Goal: Ask a question: Seek information or help from site administrators or community

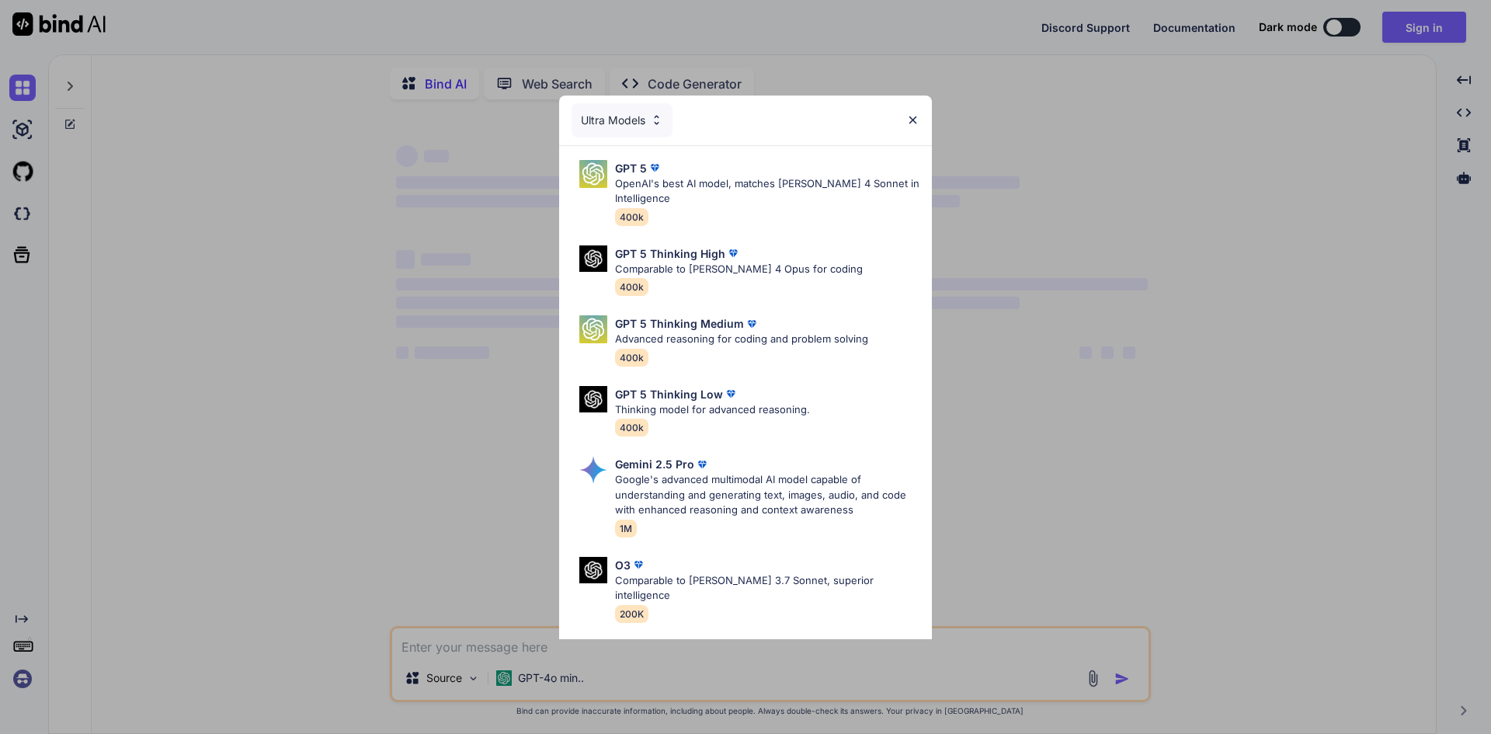
click at [909, 117] on img at bounding box center [912, 119] width 13 height 13
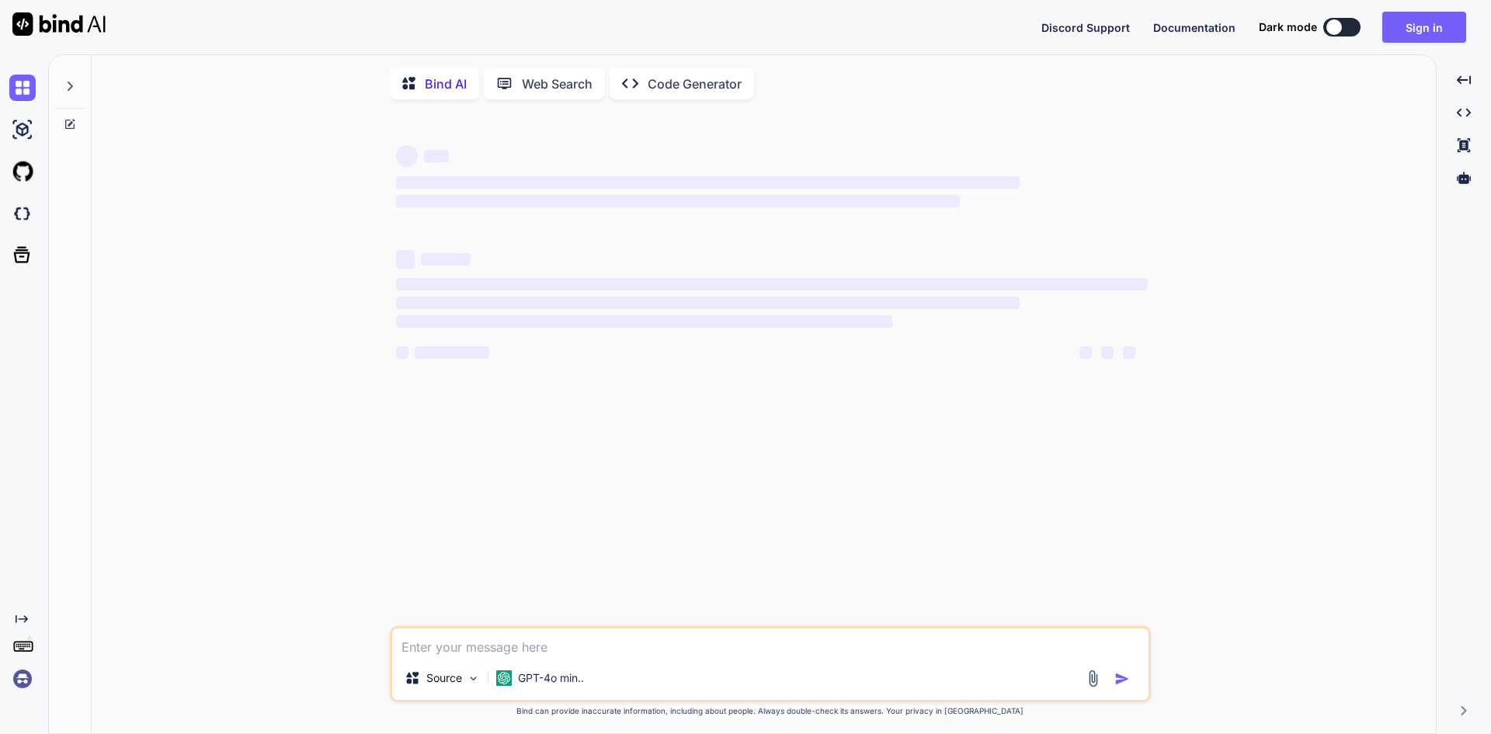
type textarea "x"
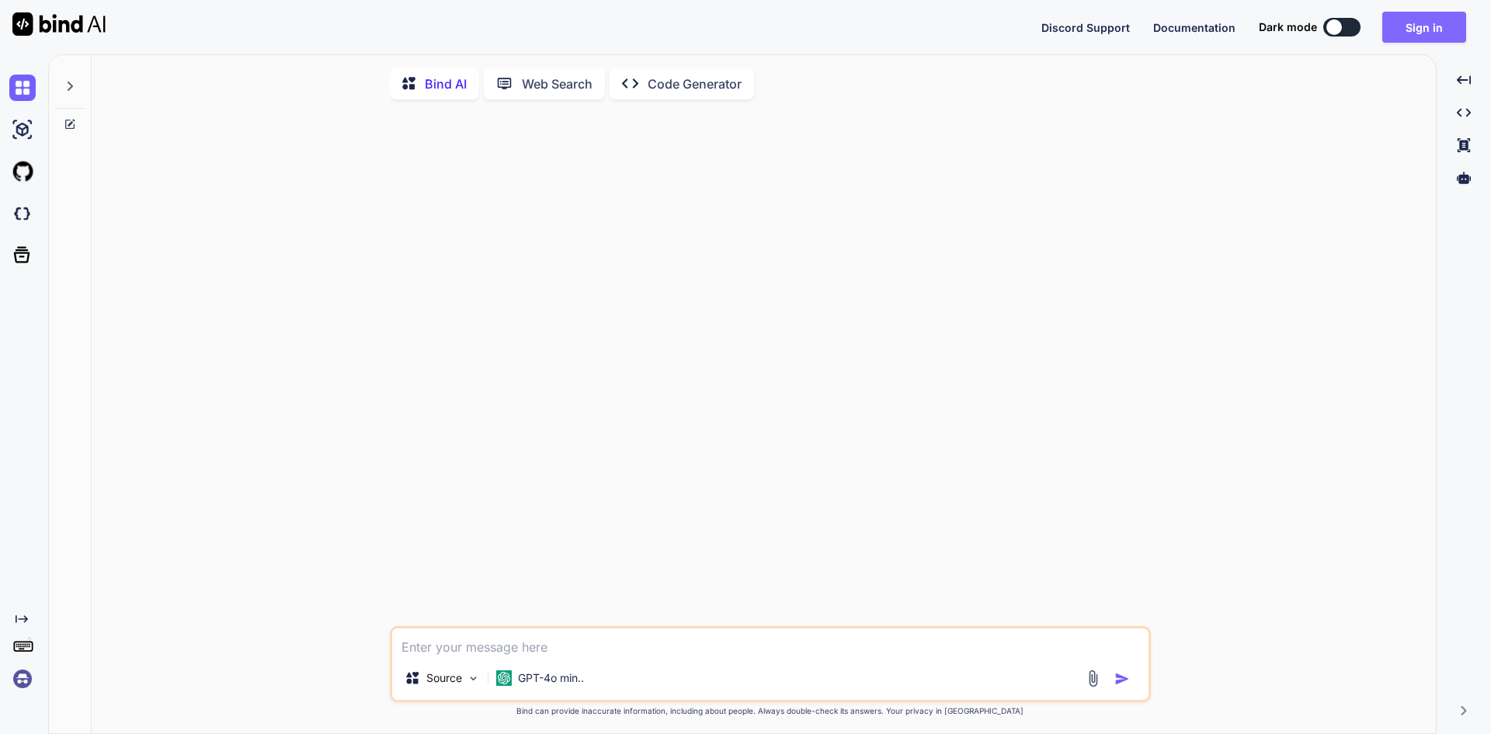
click at [1428, 33] on button "Sign in" at bounding box center [1424, 27] width 84 height 31
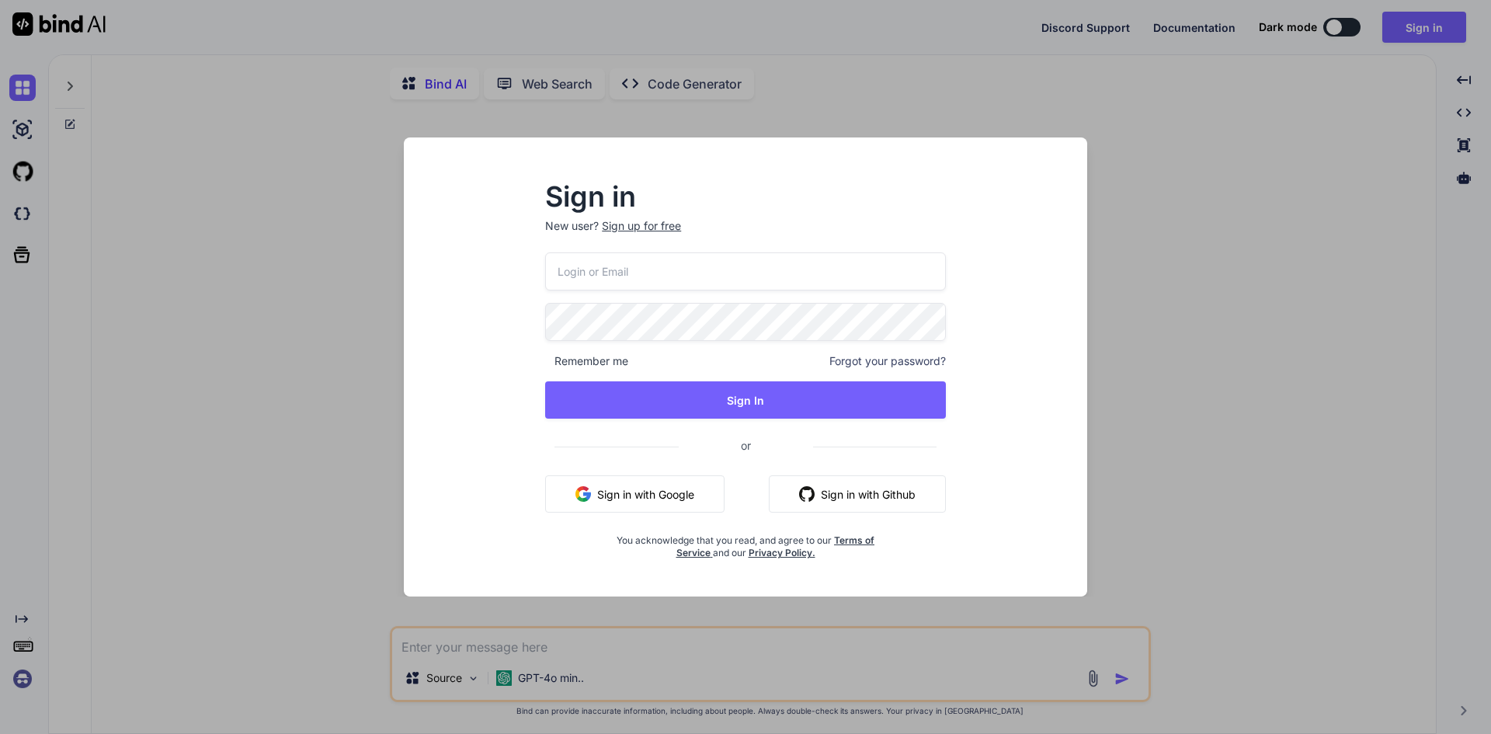
click at [596, 268] on input "email" at bounding box center [745, 271] width 401 height 38
type input "[EMAIL_ADDRESS][DOMAIN_NAME]"
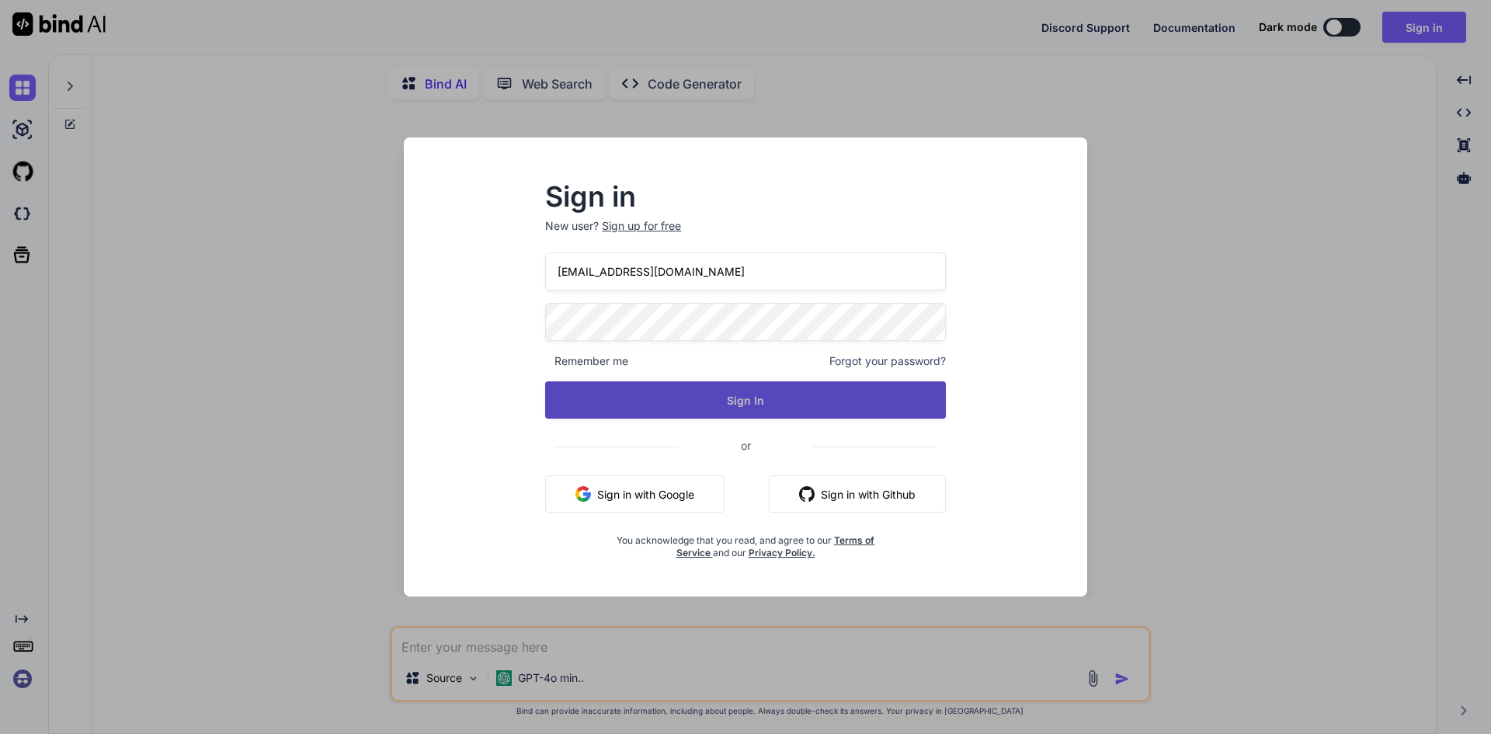
click at [741, 397] on button "Sign In" at bounding box center [745, 399] width 401 height 37
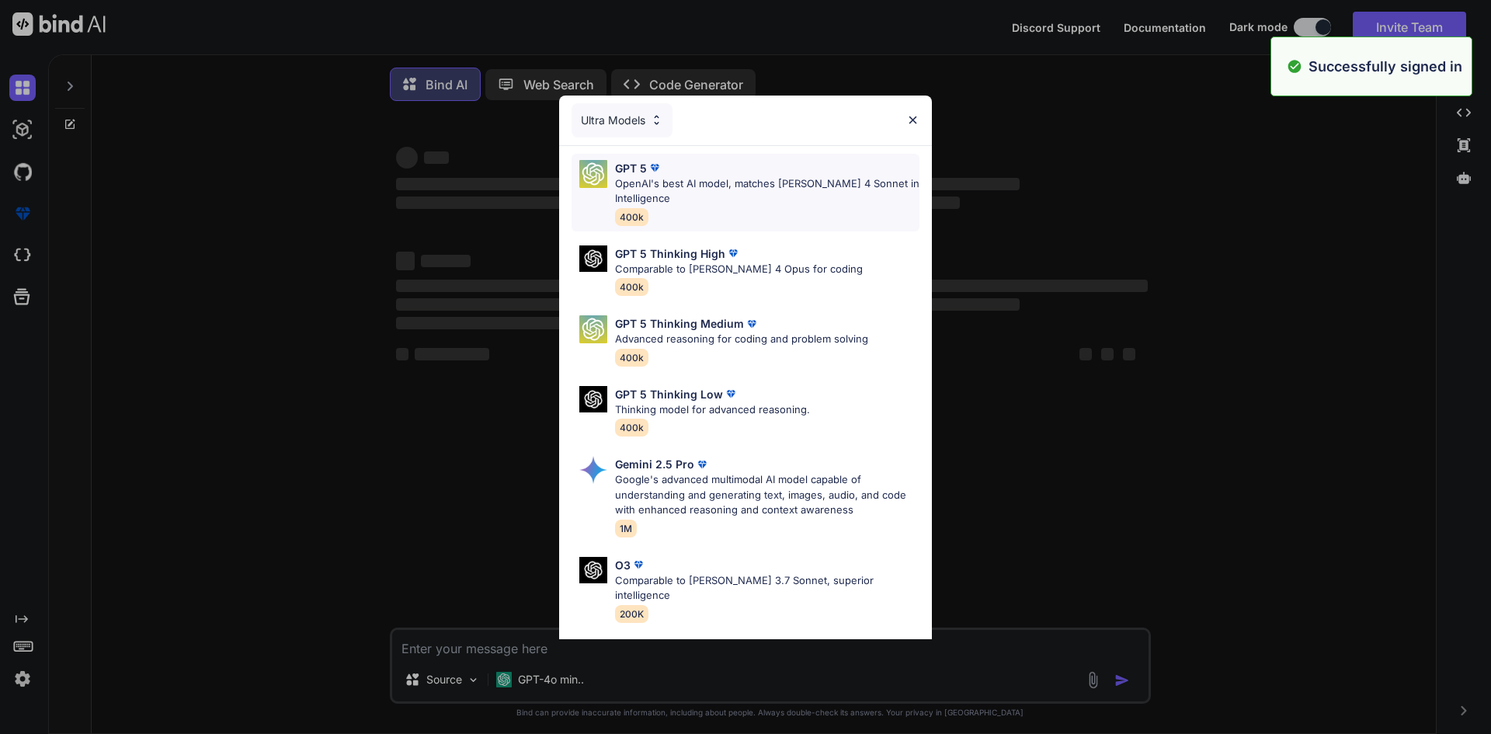
type textarea "x"
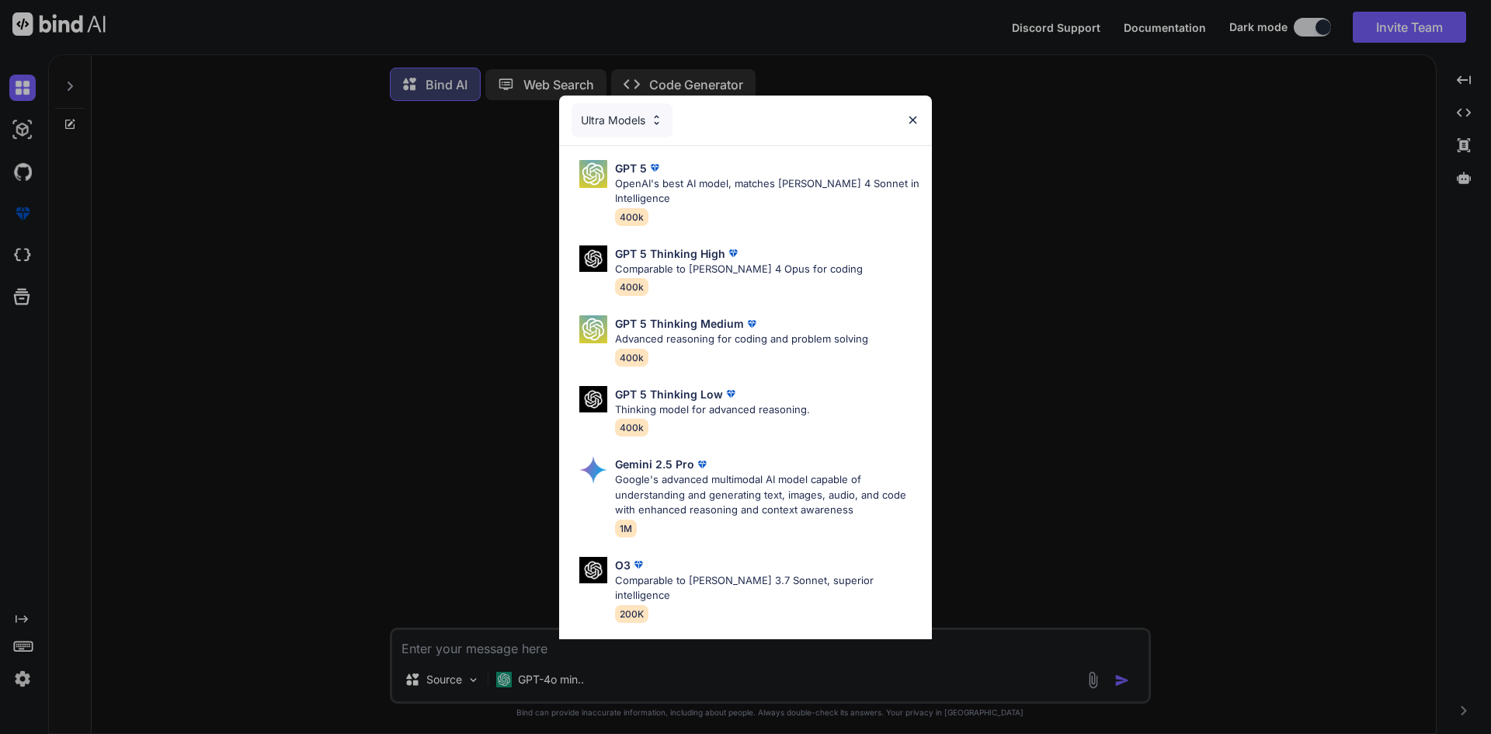
click at [914, 120] on img at bounding box center [912, 119] width 13 height 13
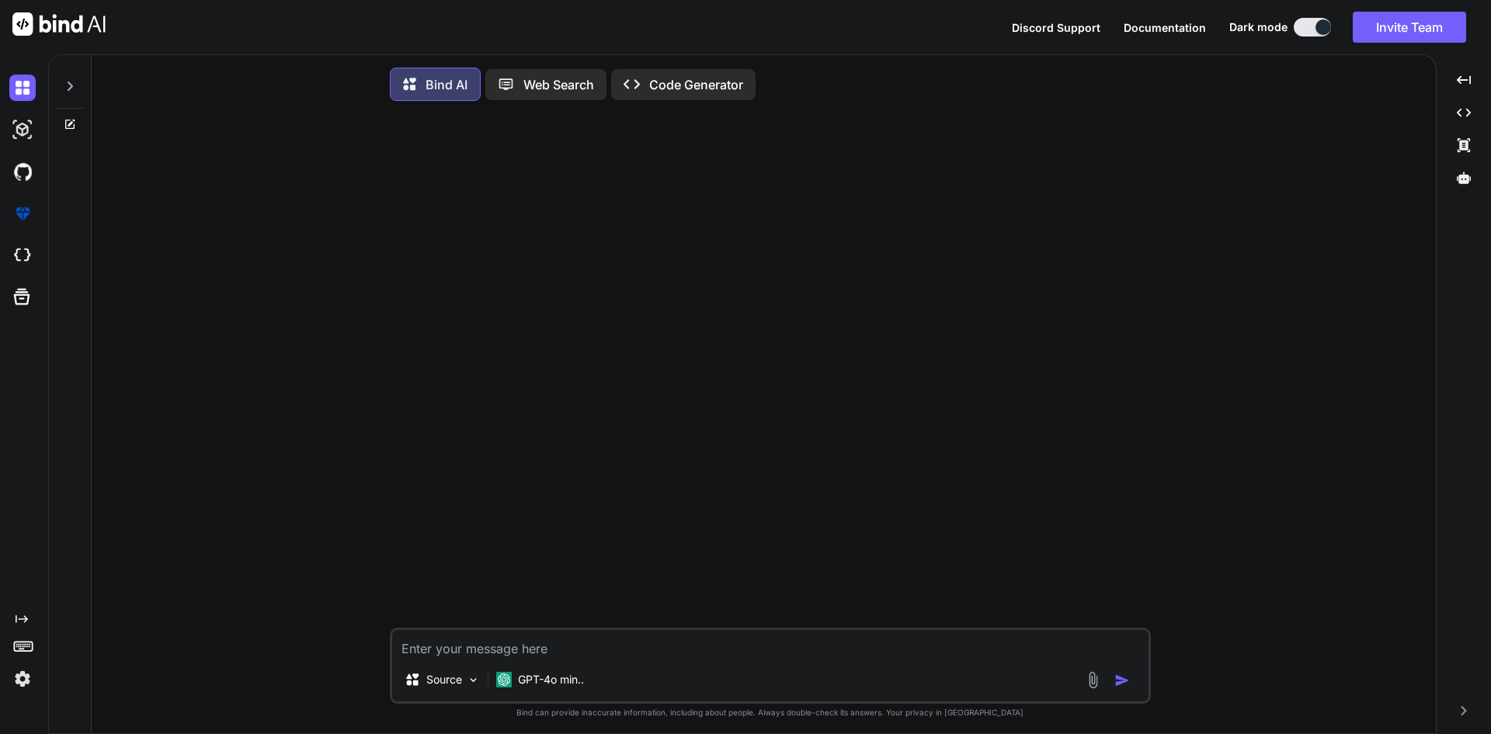
click at [564, 655] on textarea at bounding box center [770, 644] width 756 height 28
type textarea "w"
type textarea "x"
type textarea "we"
type textarea "x"
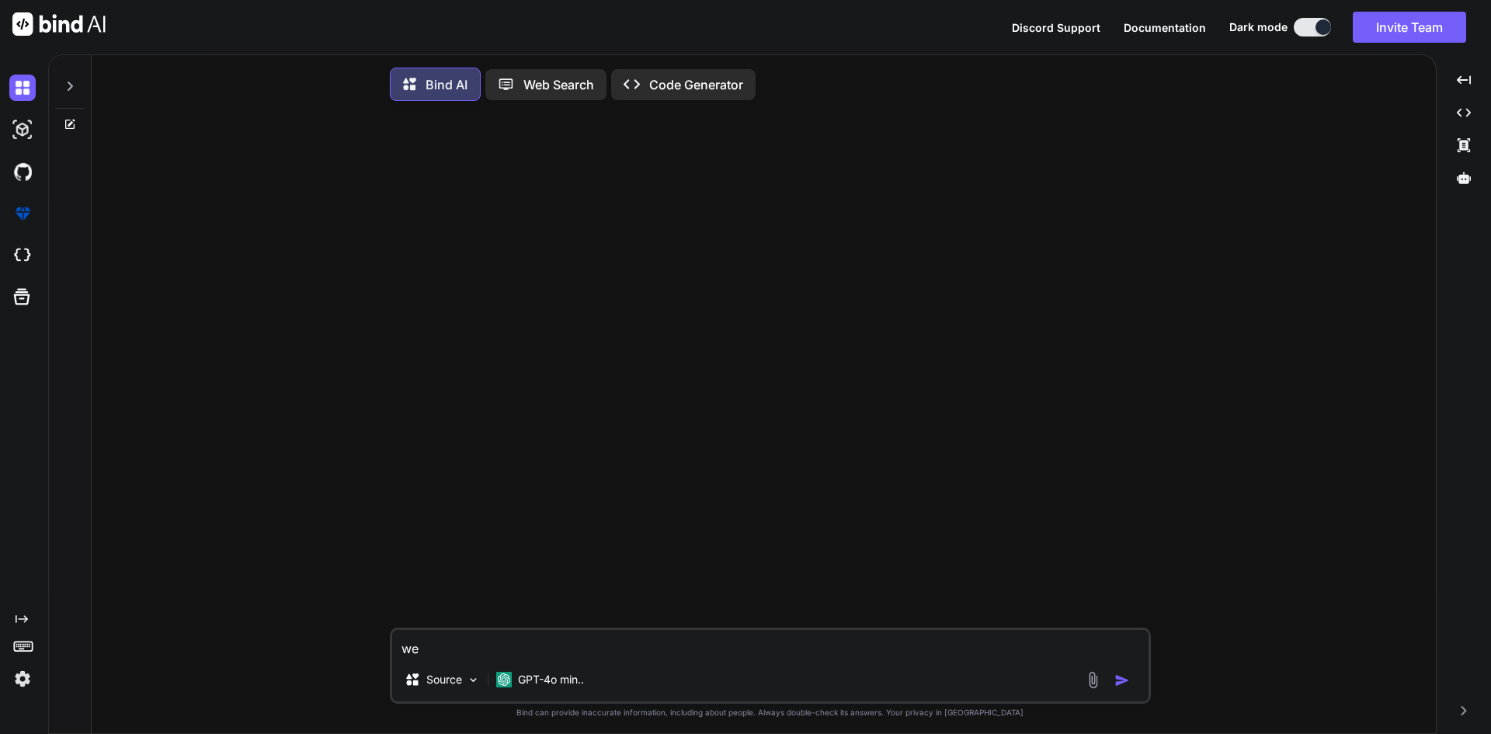
type textarea "we"
type textarea "x"
type textarea "we n"
type textarea "x"
type textarea "we ne"
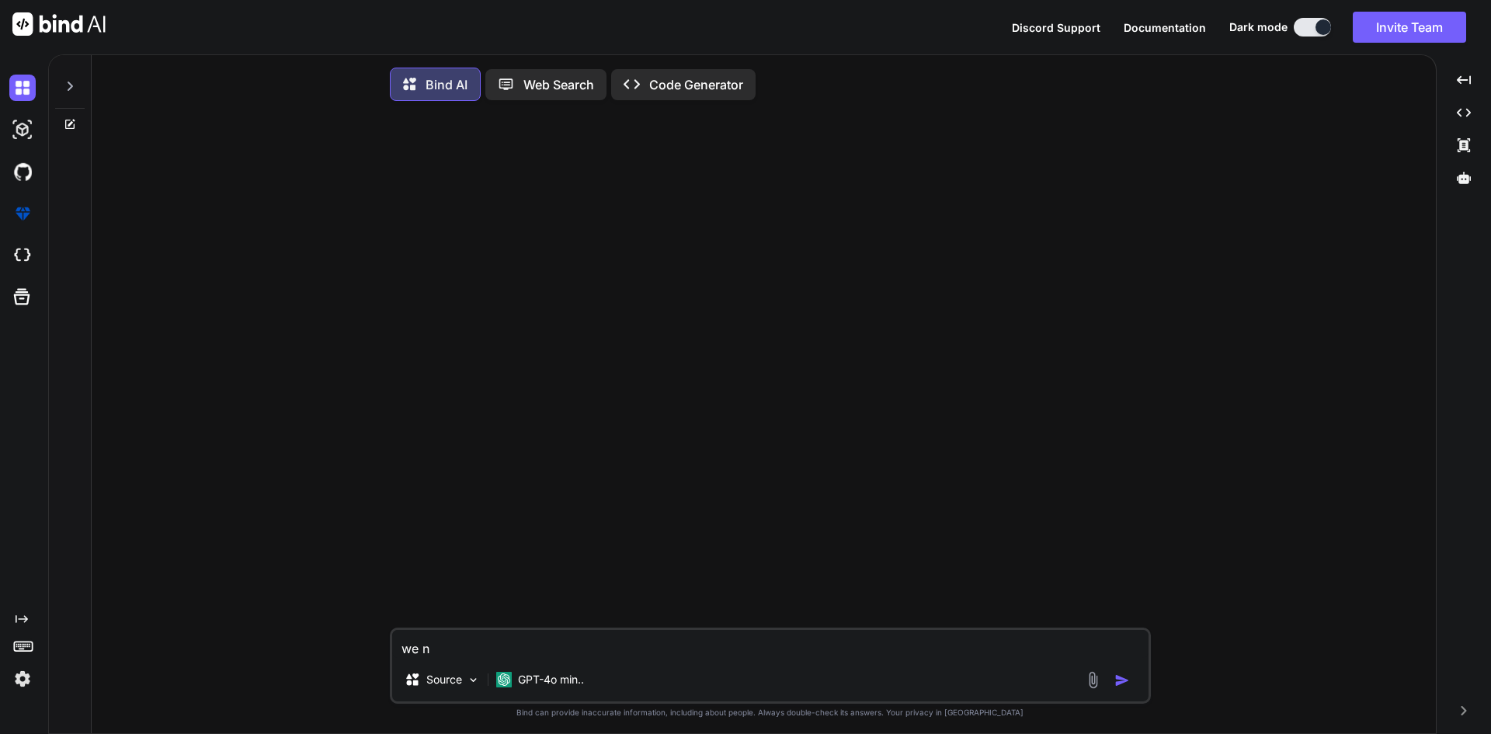
type textarea "x"
type textarea "we nee"
type textarea "x"
type textarea "we nee"
type textarea "x"
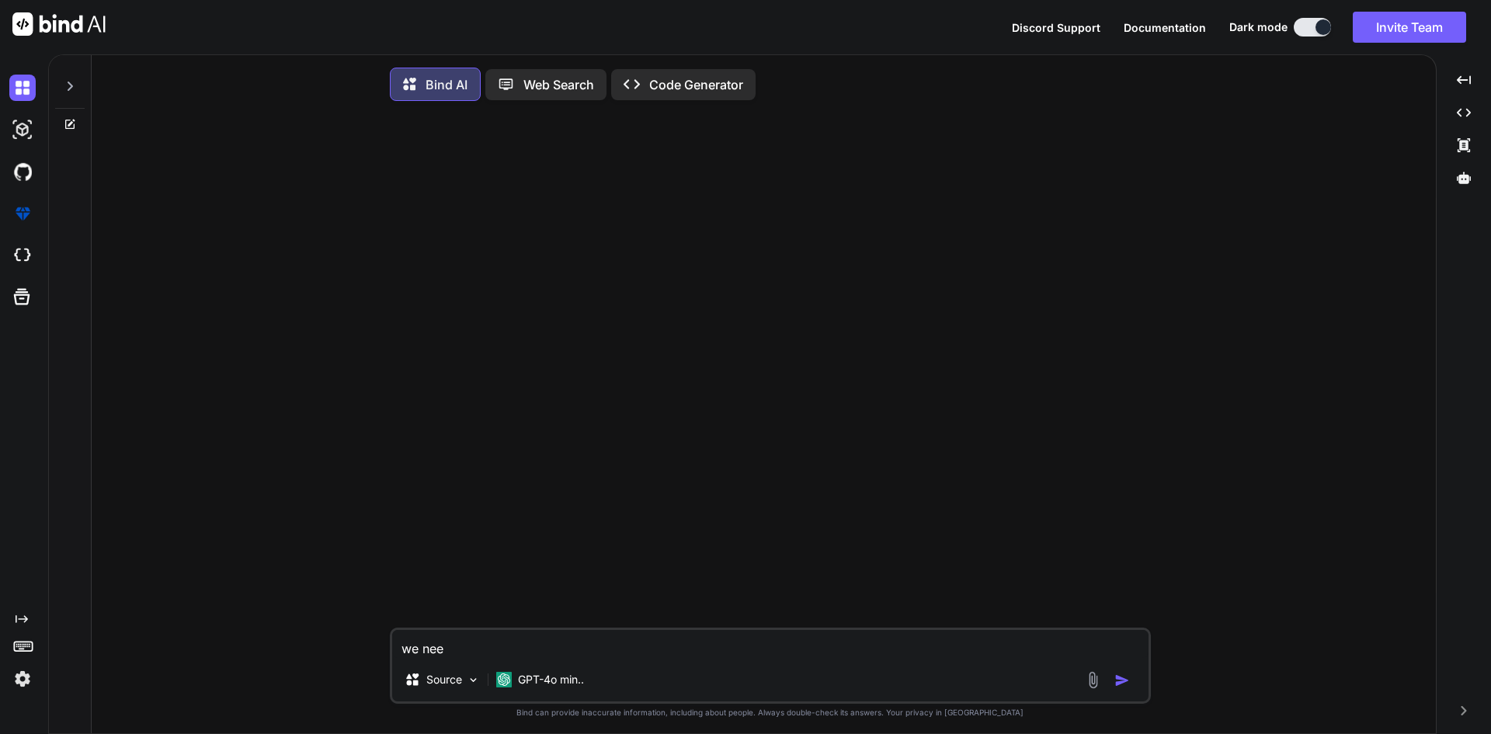
type textarea "we nee"
type textarea "x"
type textarea "we need"
type textarea "x"
type textarea "we need"
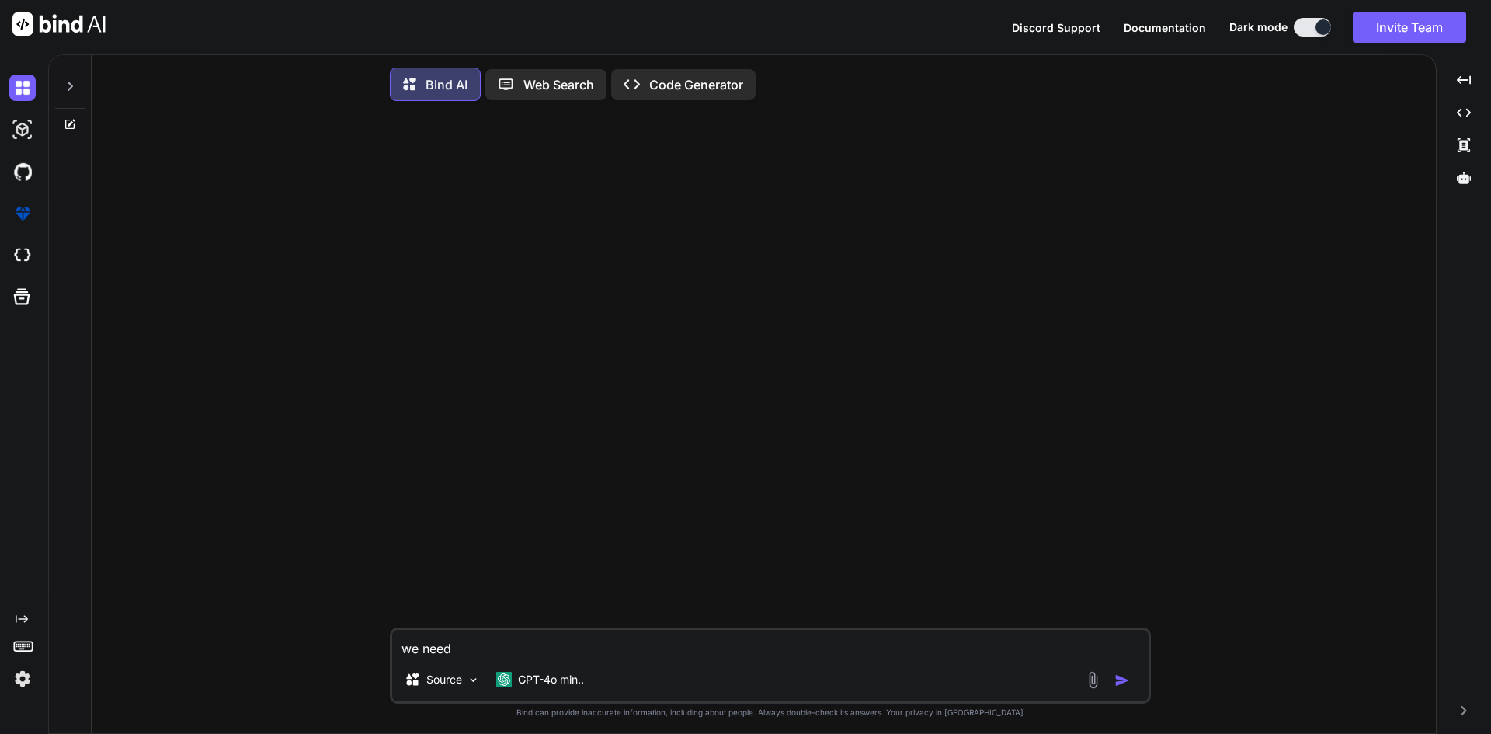
type textarea "x"
type textarea "we need t"
type textarea "x"
type textarea "we need to"
type textarea "x"
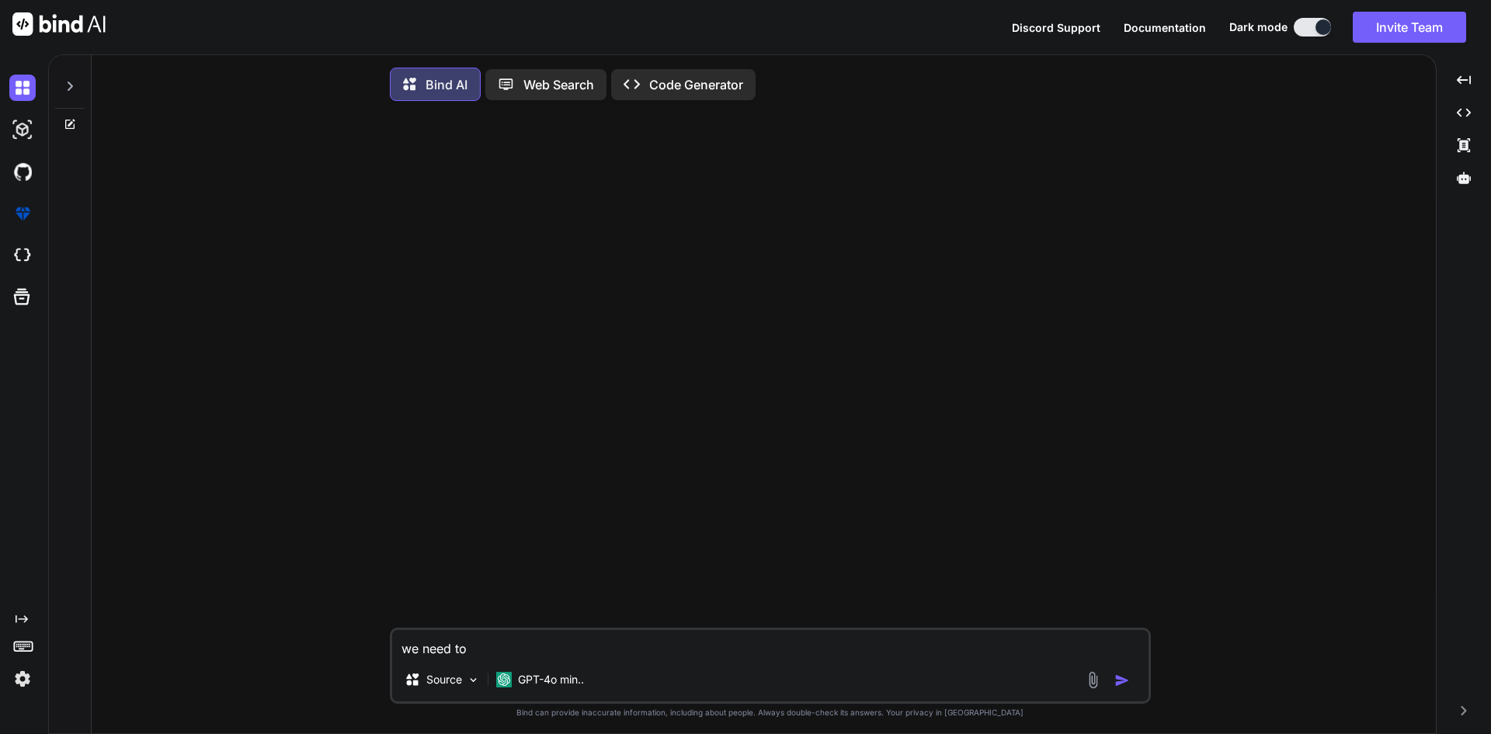
type textarea "we need to"
type textarea "x"
type textarea "we need to a"
type textarea "x"
type textarea "we need to ad"
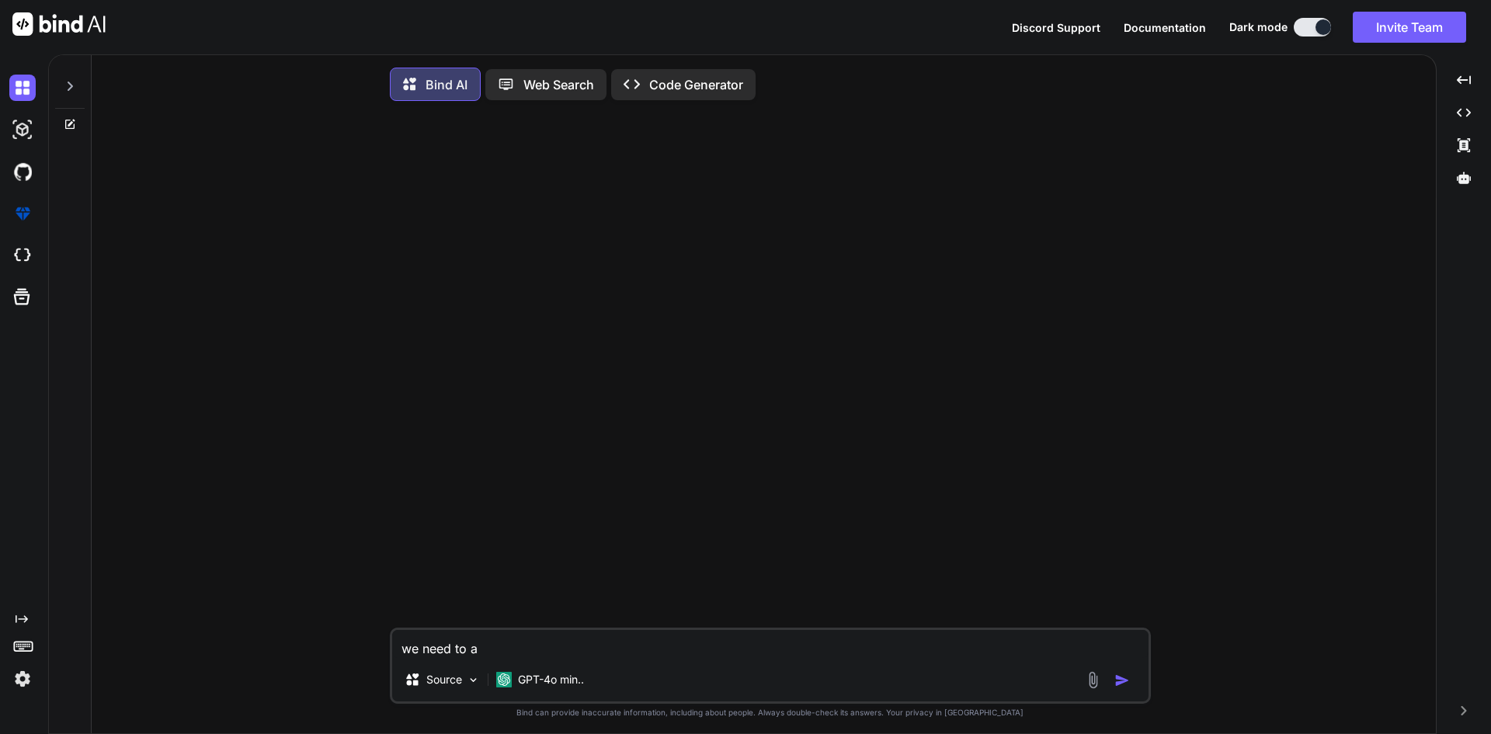
type textarea "x"
type textarea "we need to add"
type textarea "x"
type textarea "we need to add"
type textarea "x"
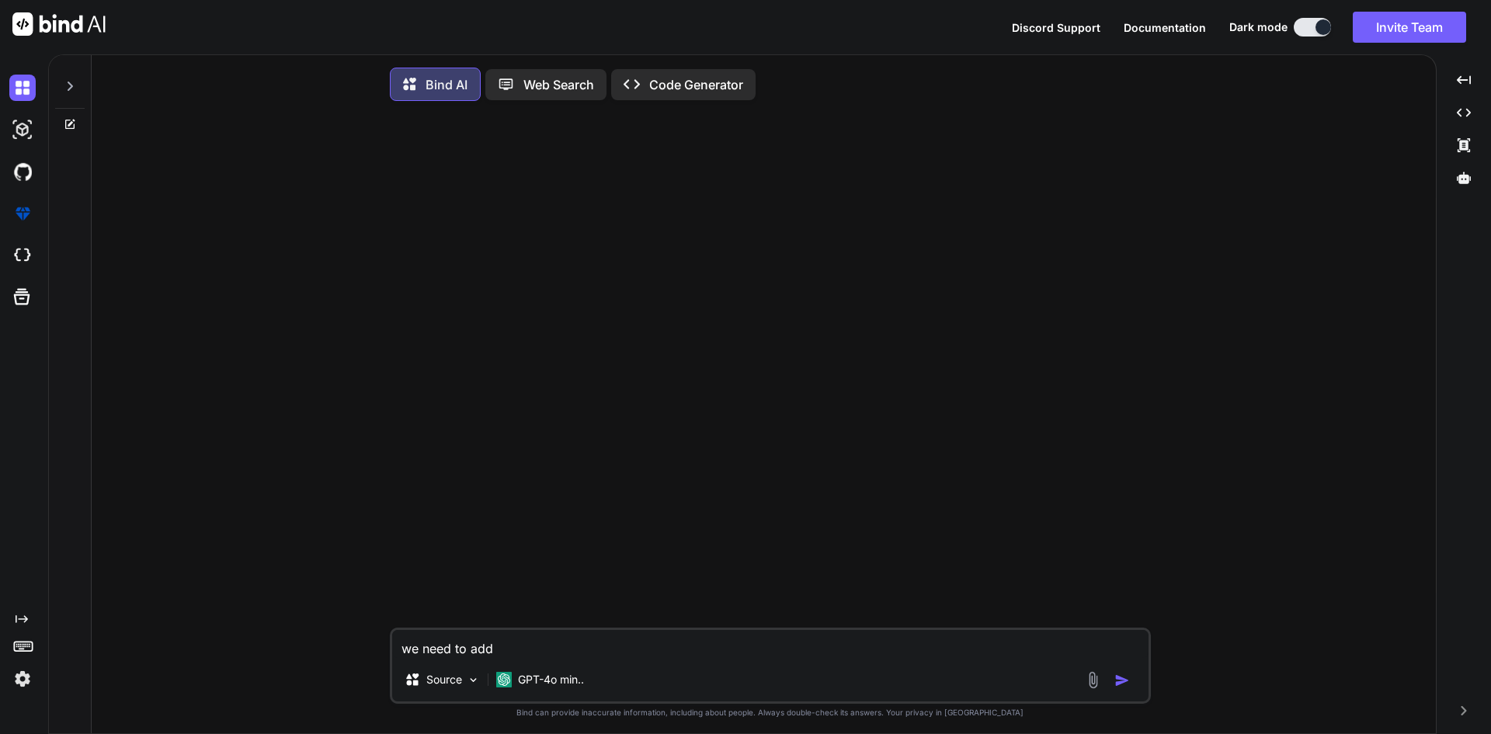
type textarea "we need to add a"
type textarea "x"
type textarea "we need to add ap"
type textarea "x"
type textarea "we need to add app"
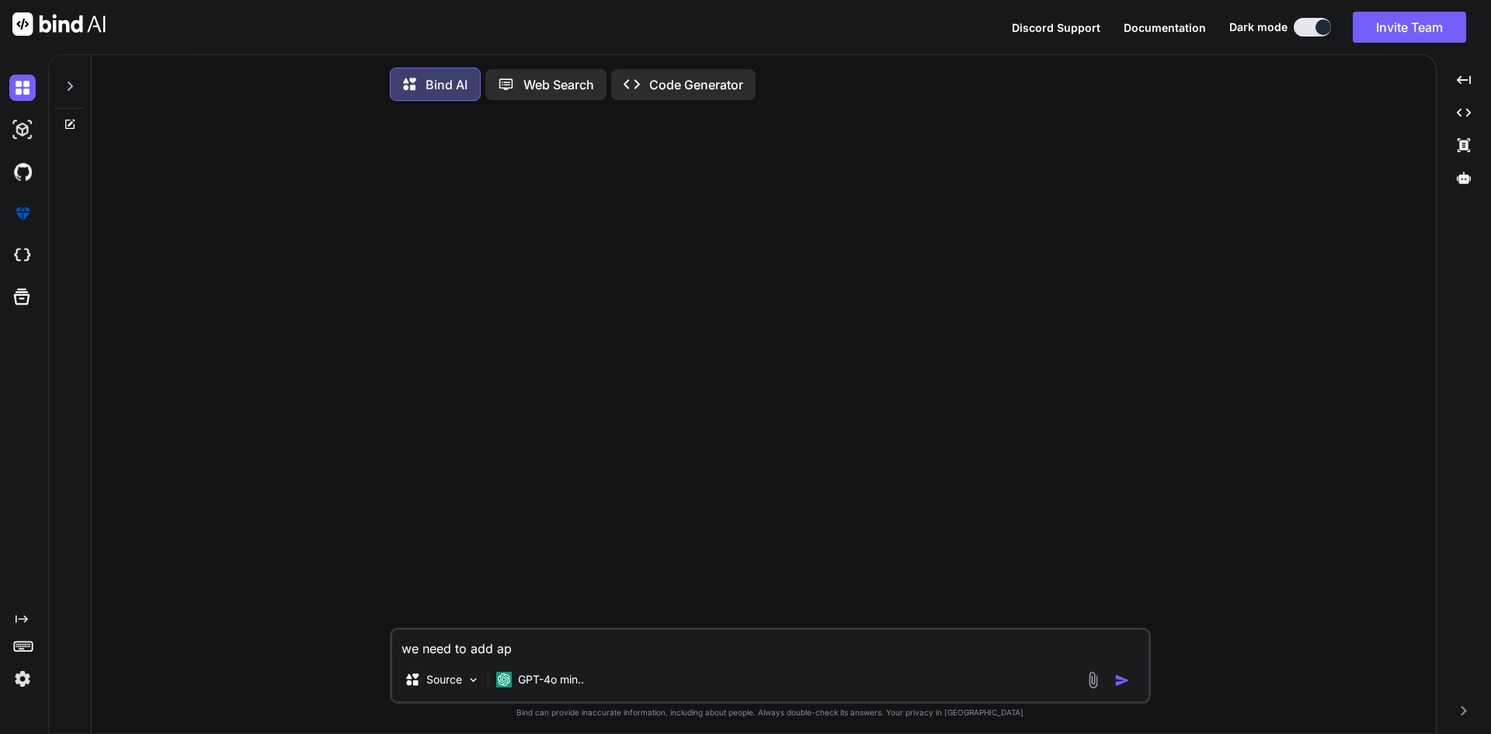
type textarea "x"
type textarea "we need to add appo"
type textarea "x"
type textarea "we need to add appoi"
type textarea "x"
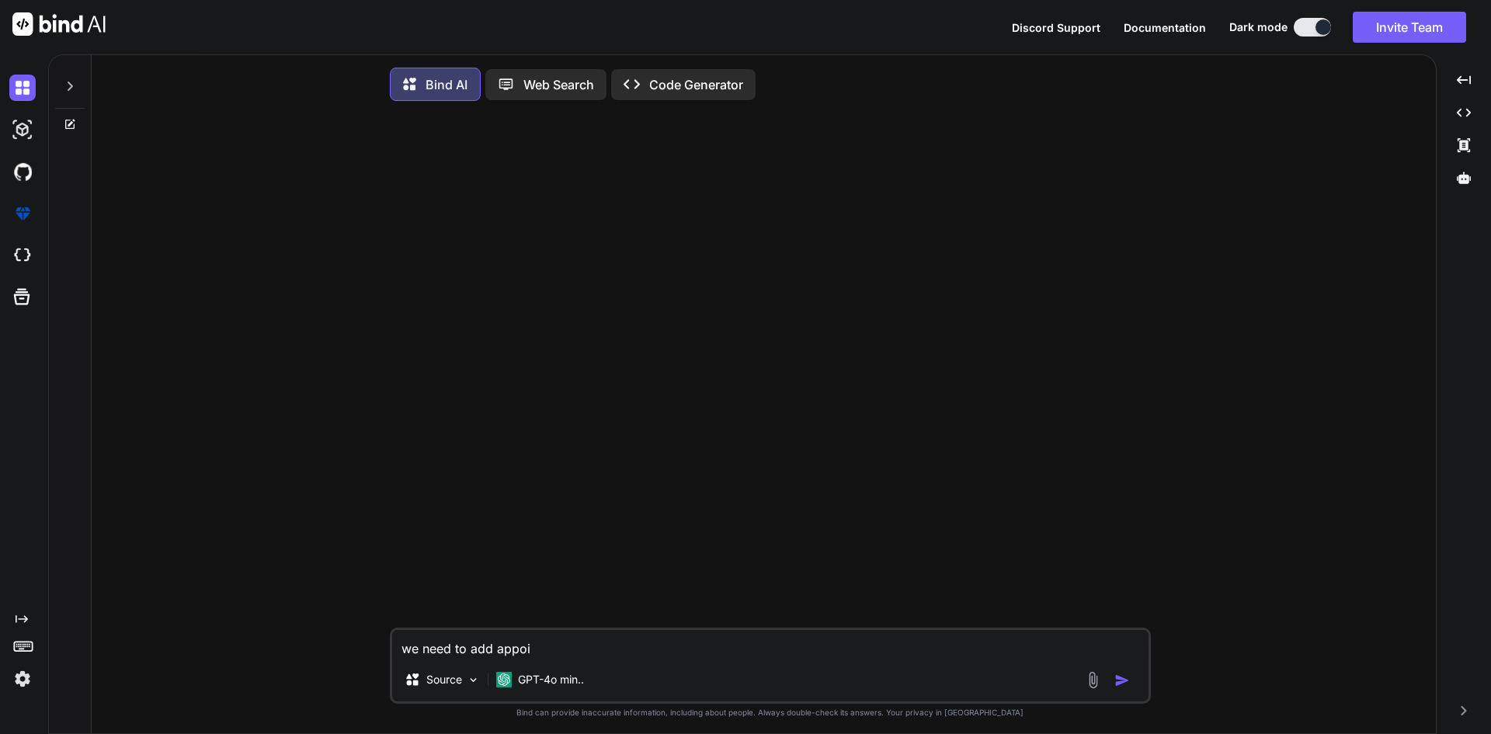
type textarea "we need to add appoin"
type textarea "x"
type textarea "we need to add appoint"
type textarea "x"
type textarea "we need to add appointm"
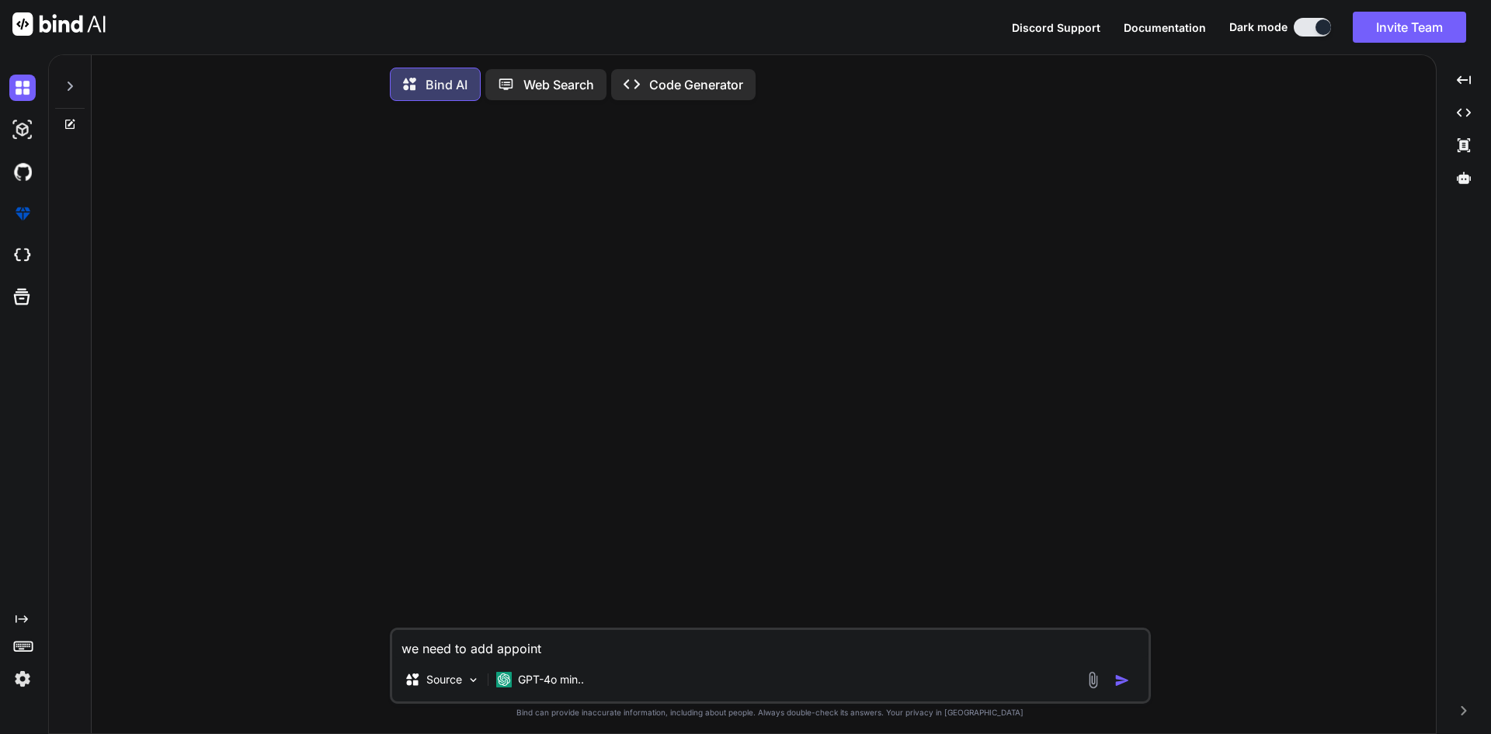
type textarea "x"
type textarea "we need to add appointmn"
type textarea "x"
type textarea "we need to add appointmne"
type textarea "x"
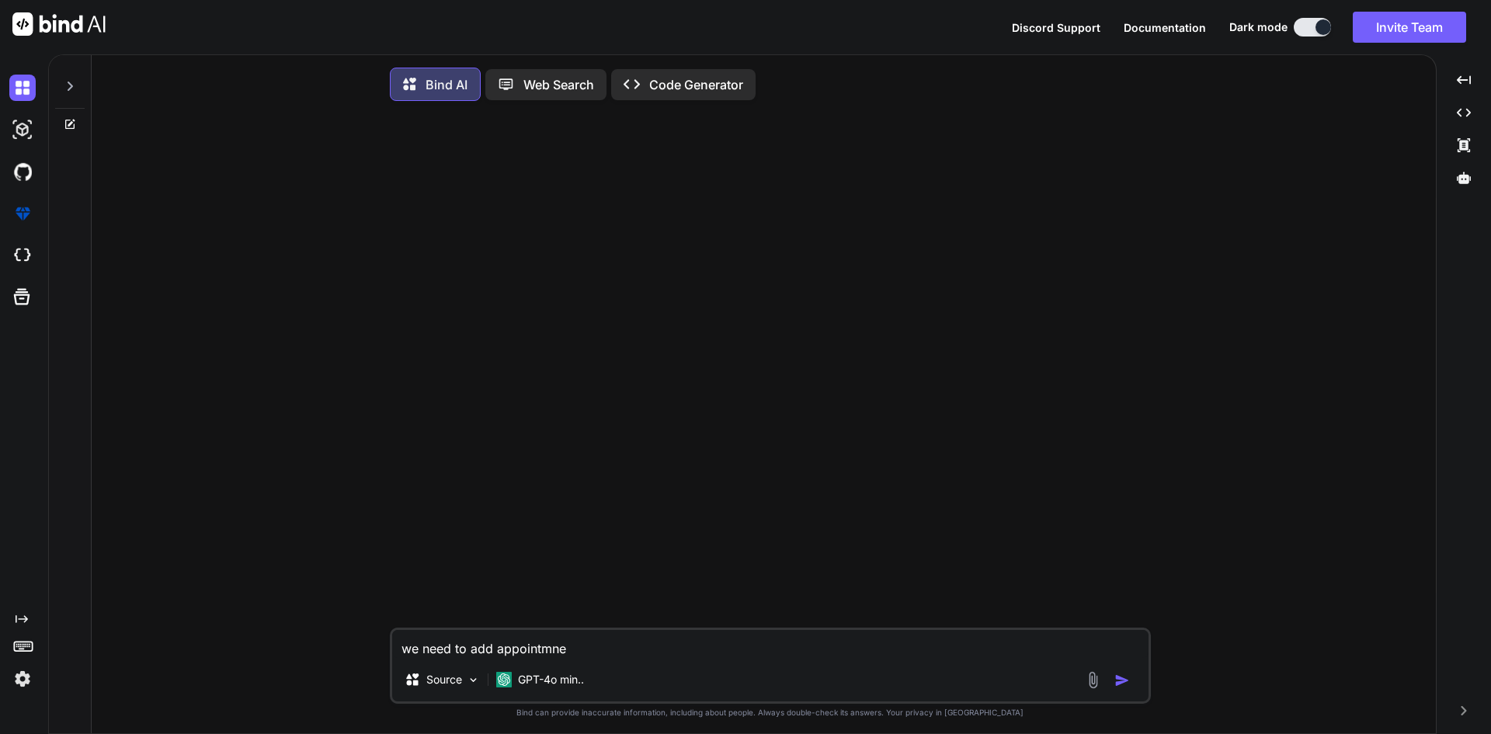
type textarea "we need to add appointmnet"
type textarea "x"
type textarea "we need to add appointmnet"
type textarea "x"
type textarea "we need to add appointmnet t"
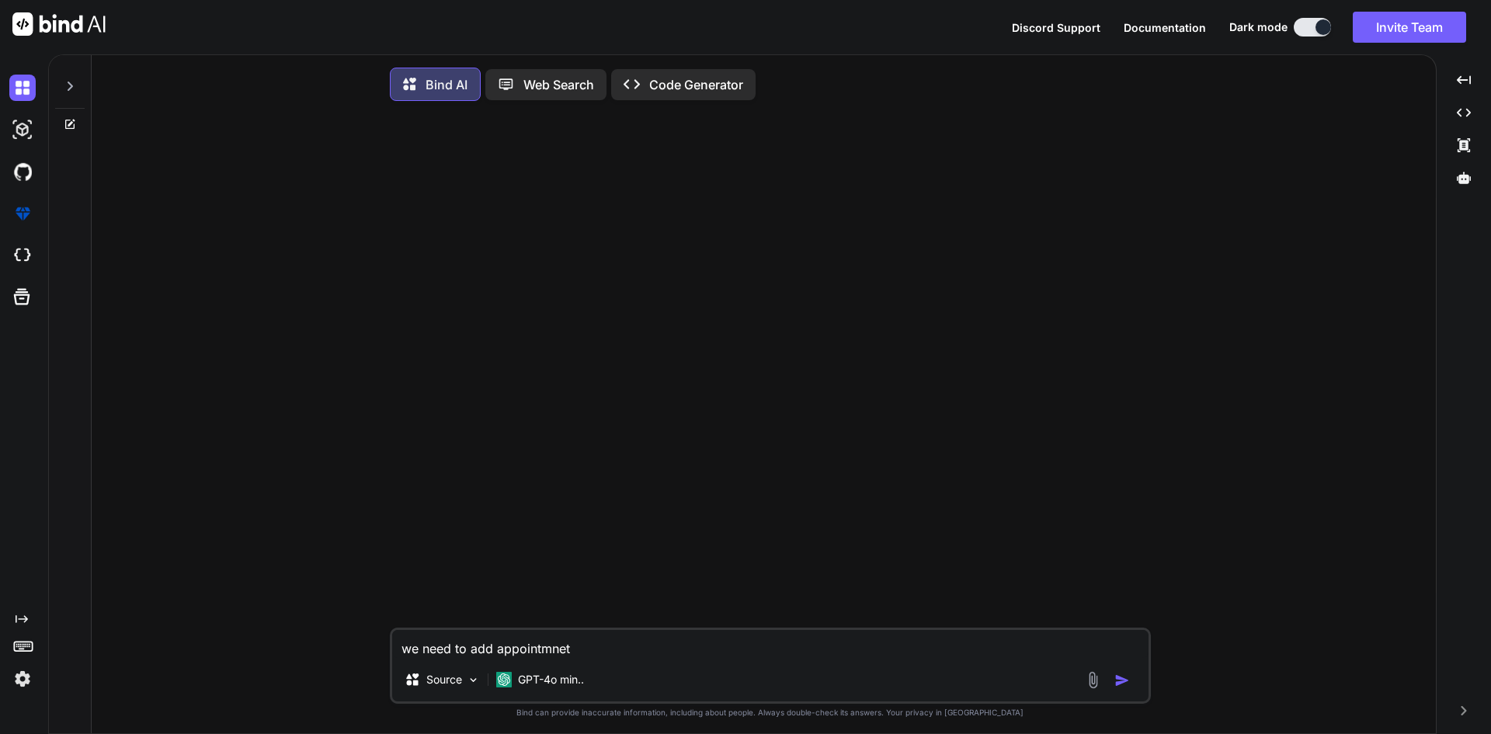
type textarea "x"
type textarea "we need to add appointmnet ta"
type textarea "x"
type textarea "we need to add appointmnet tab"
type textarea "x"
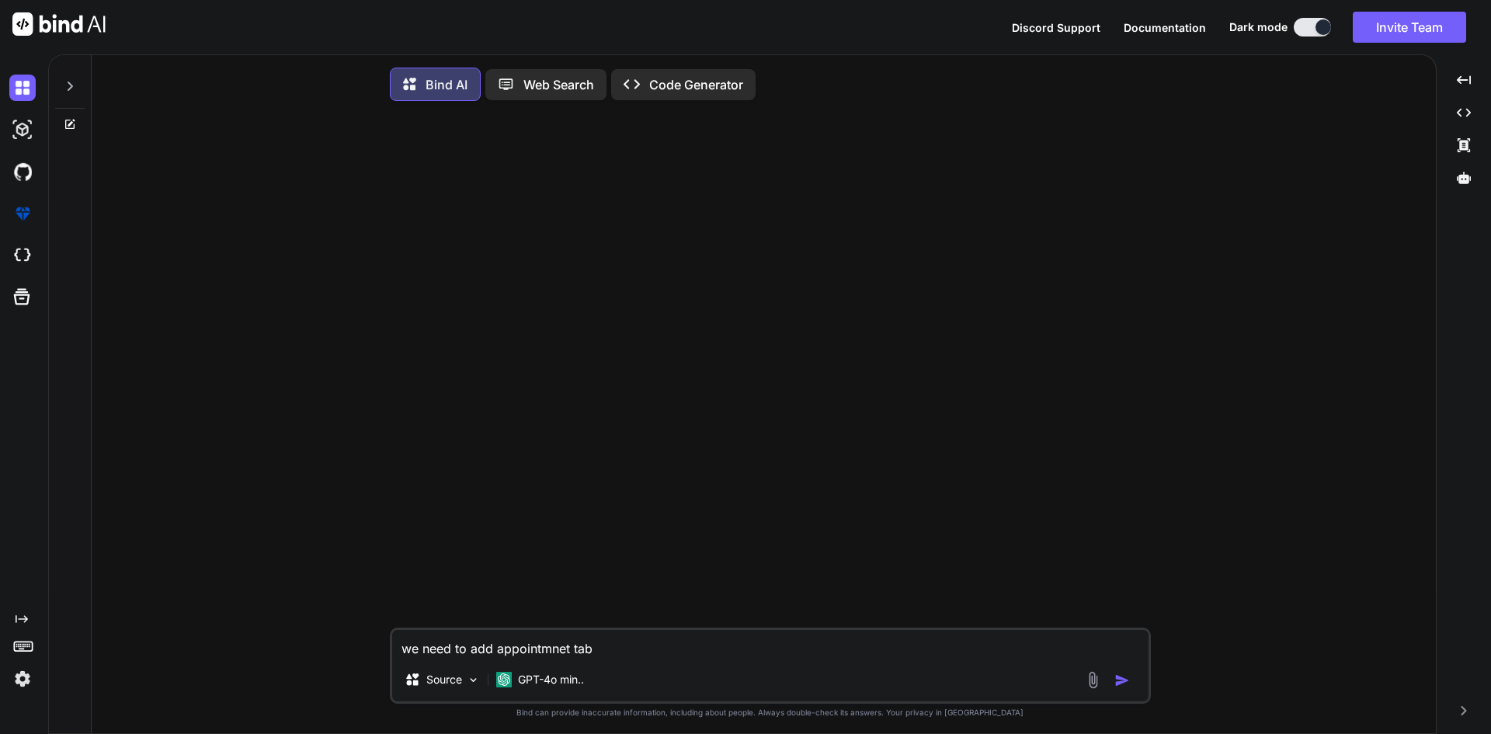
type textarea "we need to add appointmnet tabl"
type textarea "x"
type textarea "we need to add appointmnet table"
type textarea "x"
type textarea "we need to add appointmnet table"
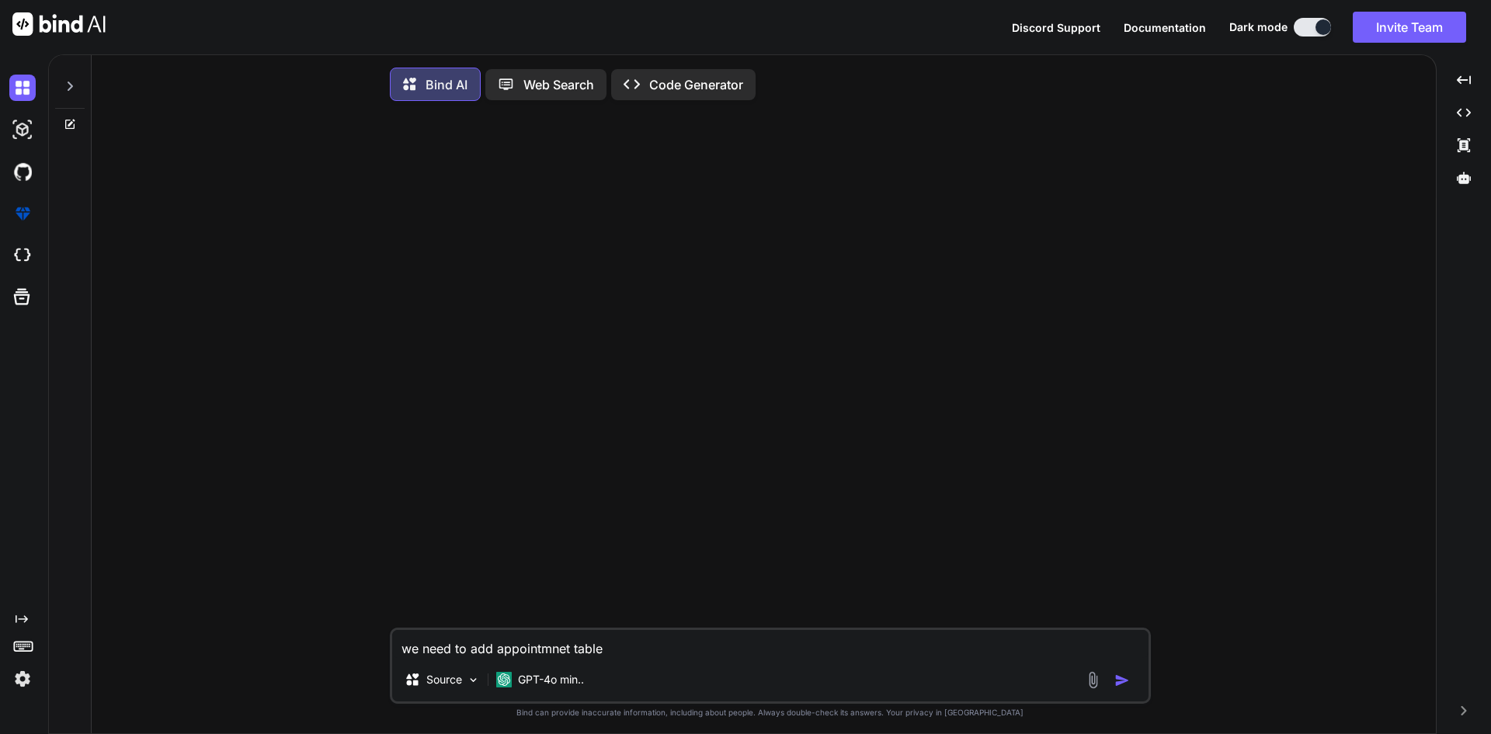
type textarea "x"
type textarea "we need to add appointmnet table"
type textarea "x"
type textarea "we need to add appointmnet tabl"
type textarea "x"
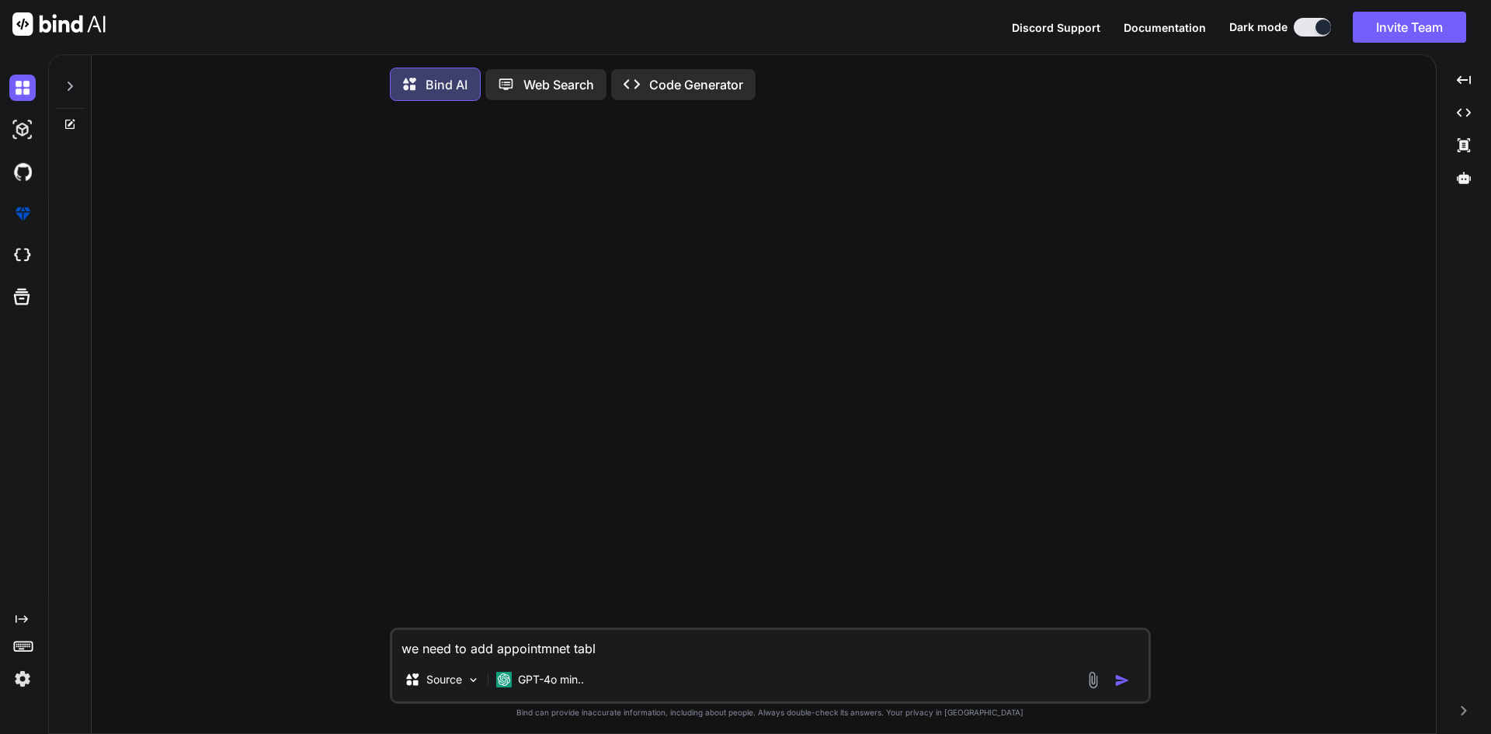
type textarea "we need to add appointmnet tab"
type textarea "x"
type textarea "we need to add appointmnet ta"
type textarea "x"
type textarea "we need to add appointmnet t"
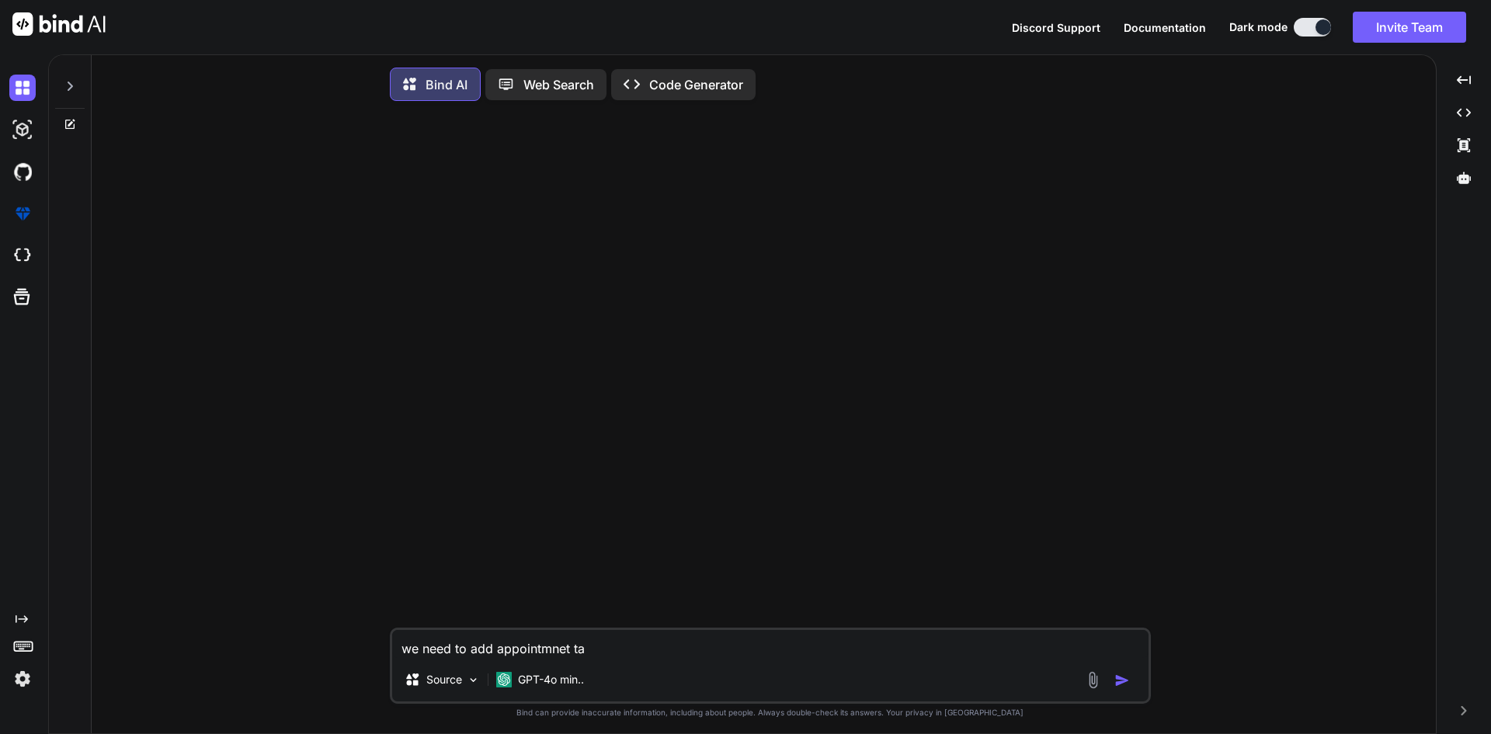
type textarea "x"
type textarea "we need to add appointmnet"
type textarea "x"
type textarea "we need to add appointmnet"
type textarea "x"
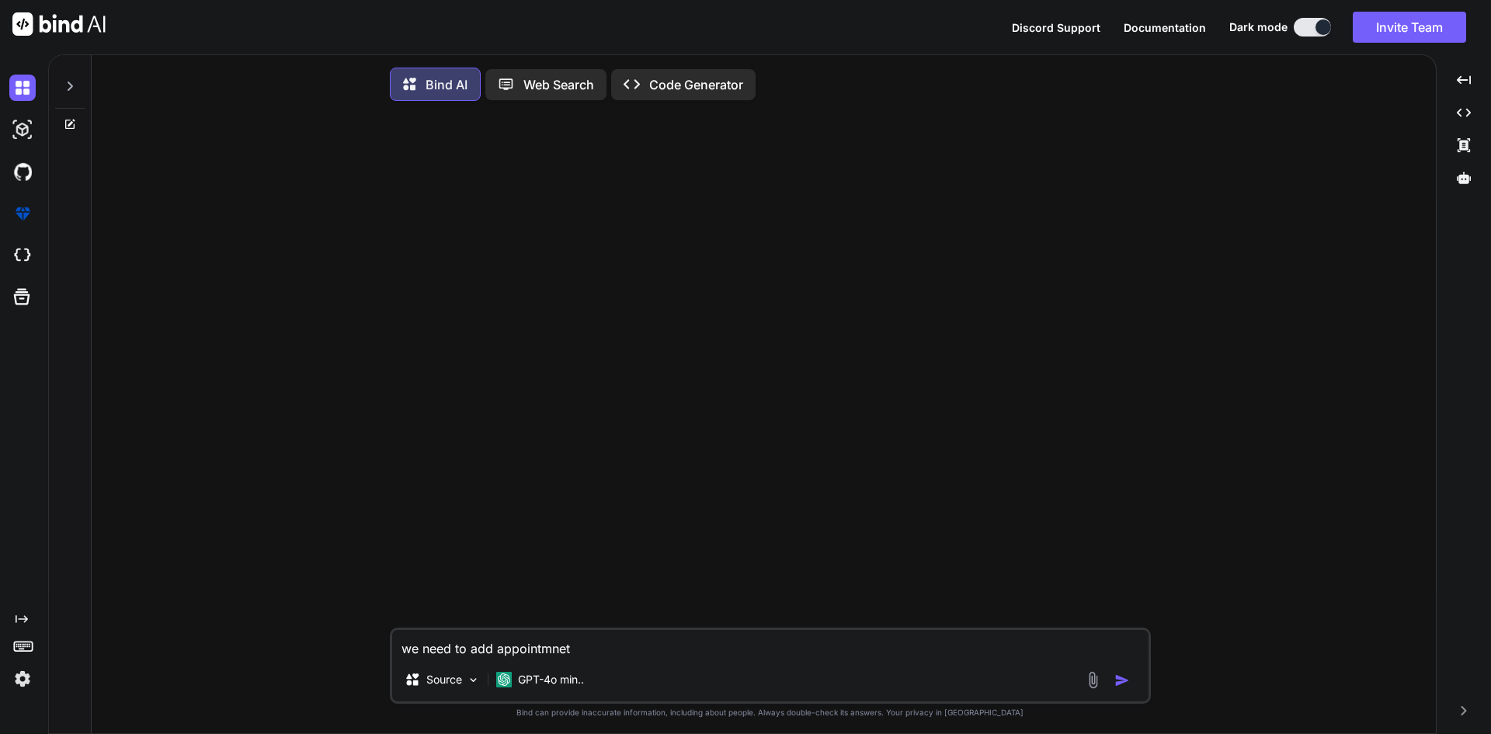
type textarea "we need to add appointmne"
type textarea "x"
type textarea "we need to add appointmn"
type textarea "x"
type textarea "we need to add appointm"
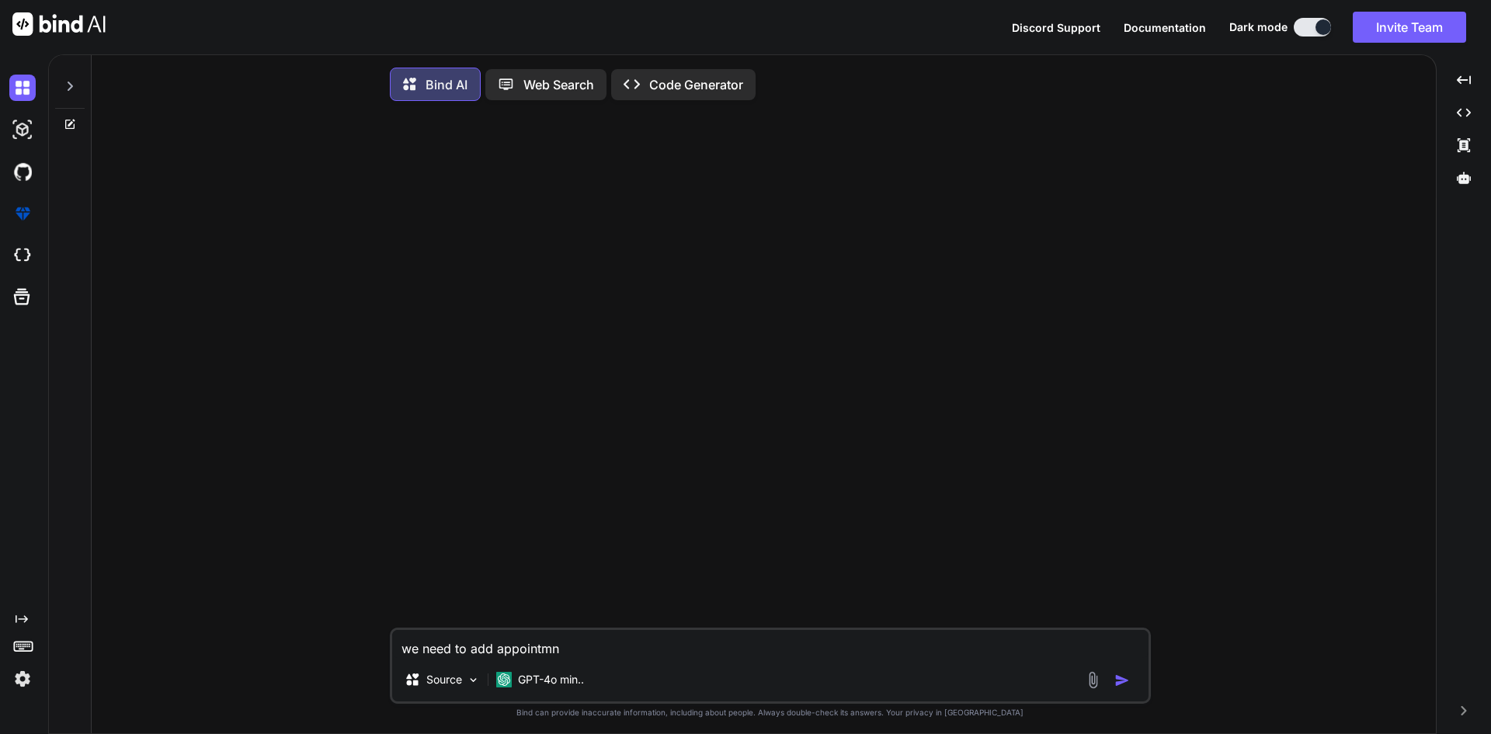
type textarea "x"
type textarea "we need to add appointme"
type textarea "x"
type textarea "we need to add appointmen"
type textarea "x"
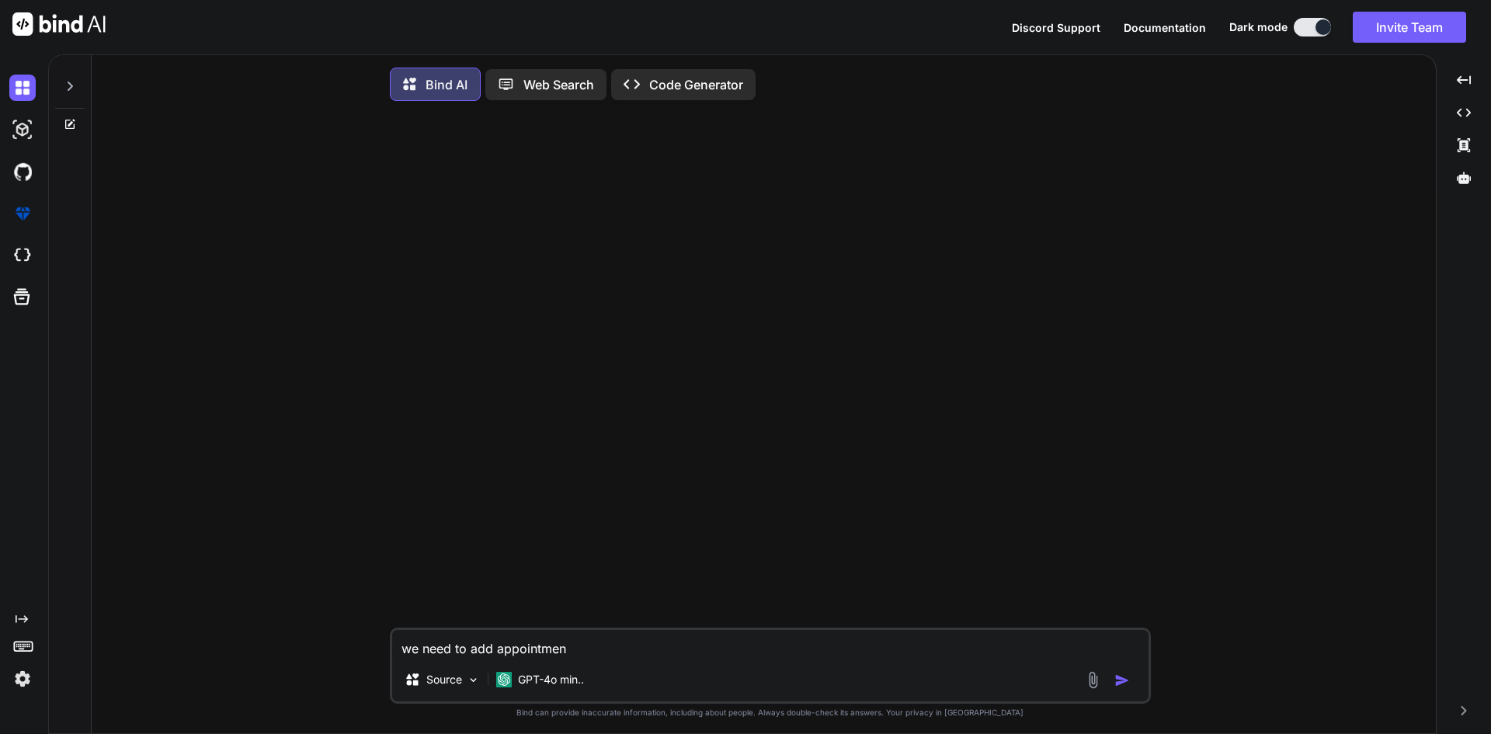
type textarea "we need to add appointment"
type textarea "x"
type textarea "we need to add appointment"
type textarea "x"
type textarea "we need to add appointment t"
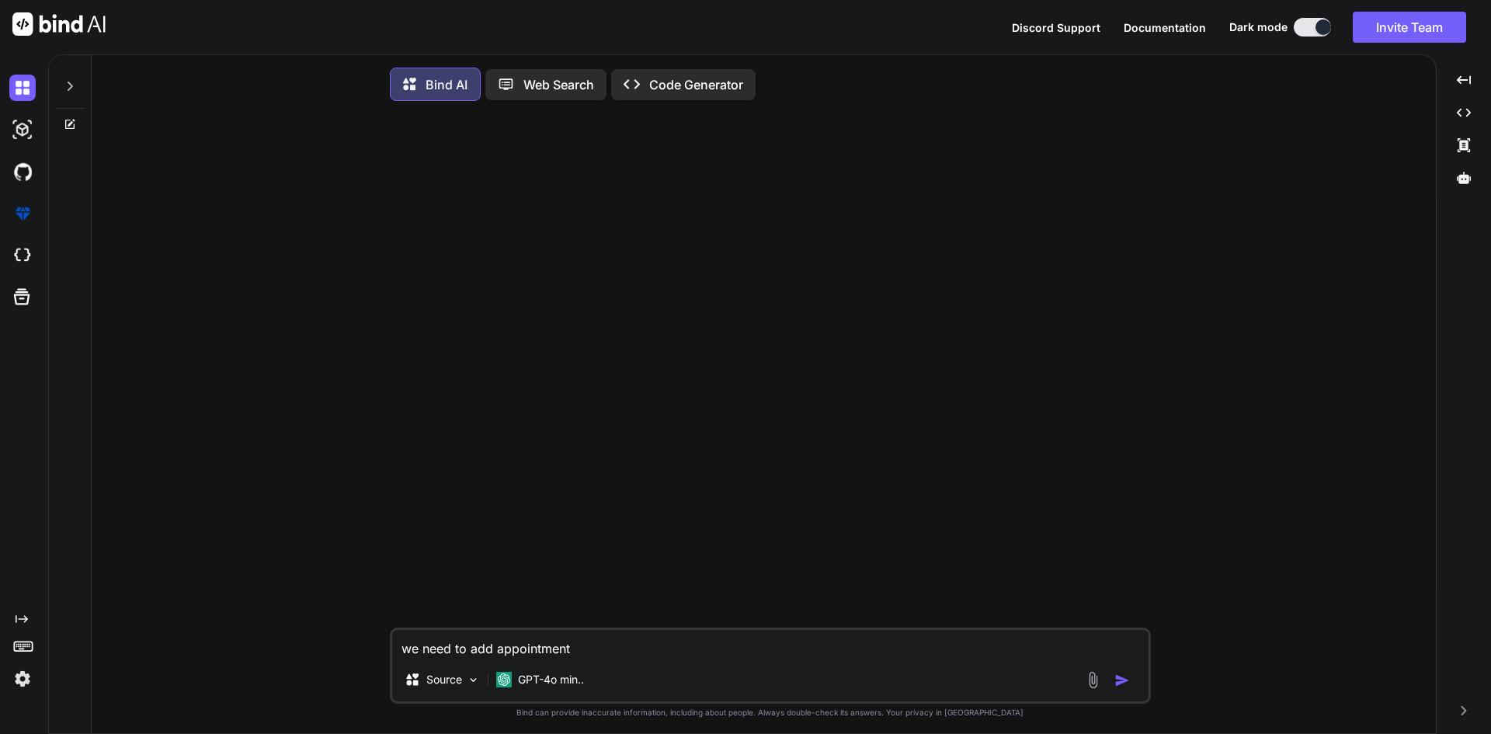
type textarea "x"
type textarea "we need to add appointment ta"
type textarea "x"
type textarea "we need to add appointment tab"
type textarea "x"
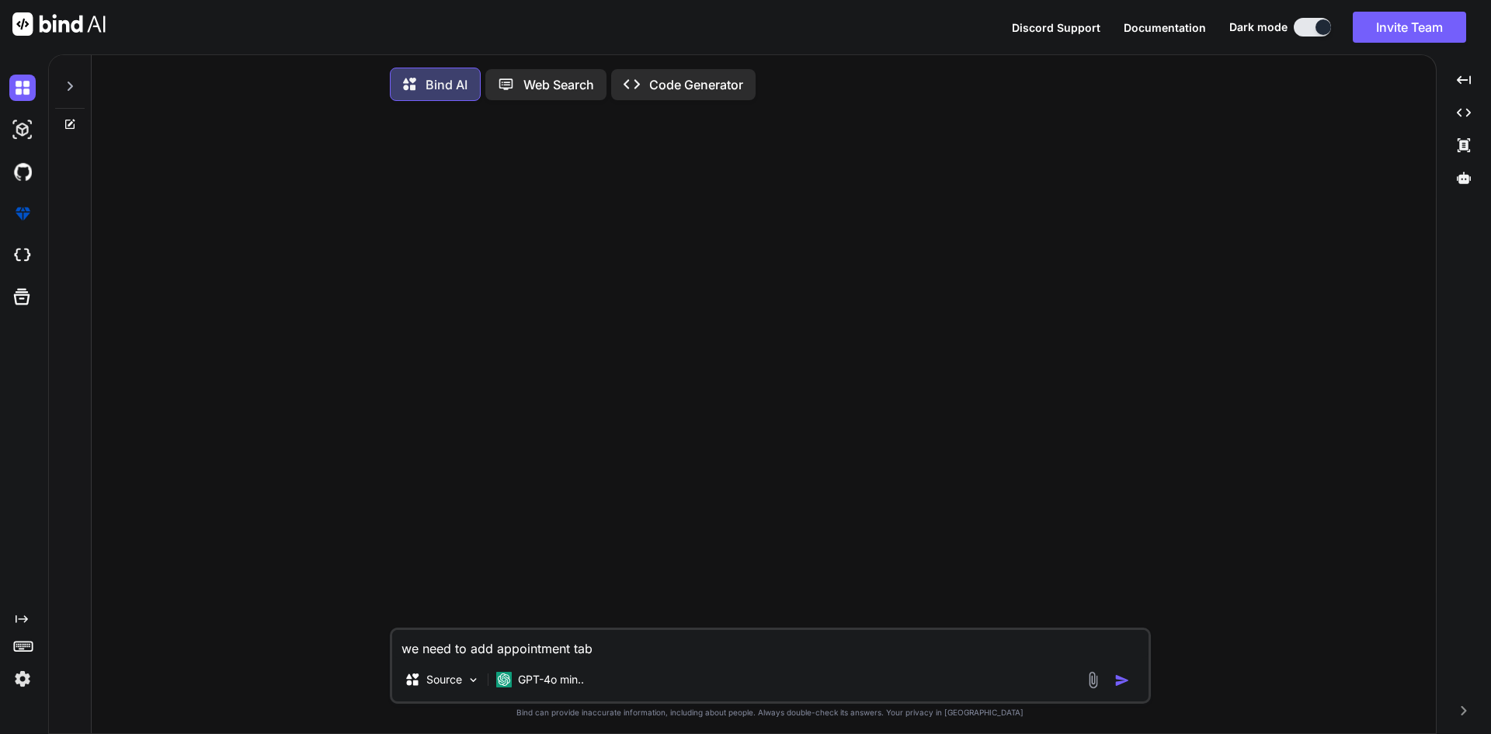
type textarea "we need to add appointment tabl"
type textarea "x"
type textarea "we need to add appointment table"
type textarea "x"
type textarea "we need to add appointment table"
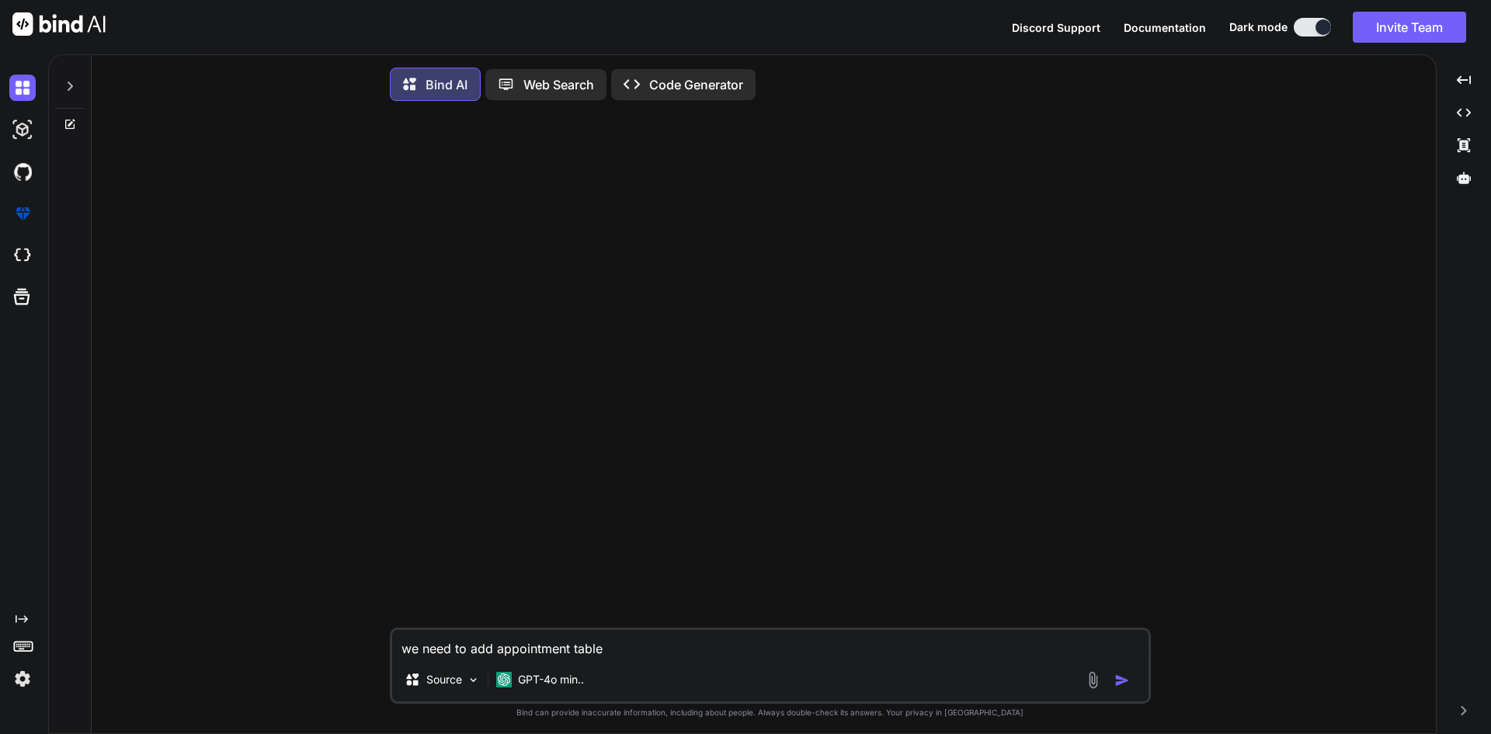
type textarea "x"
type textarea "we need to add appointment table i"
type textarea "x"
type textarea "we need to add appointment table in"
type textarea "x"
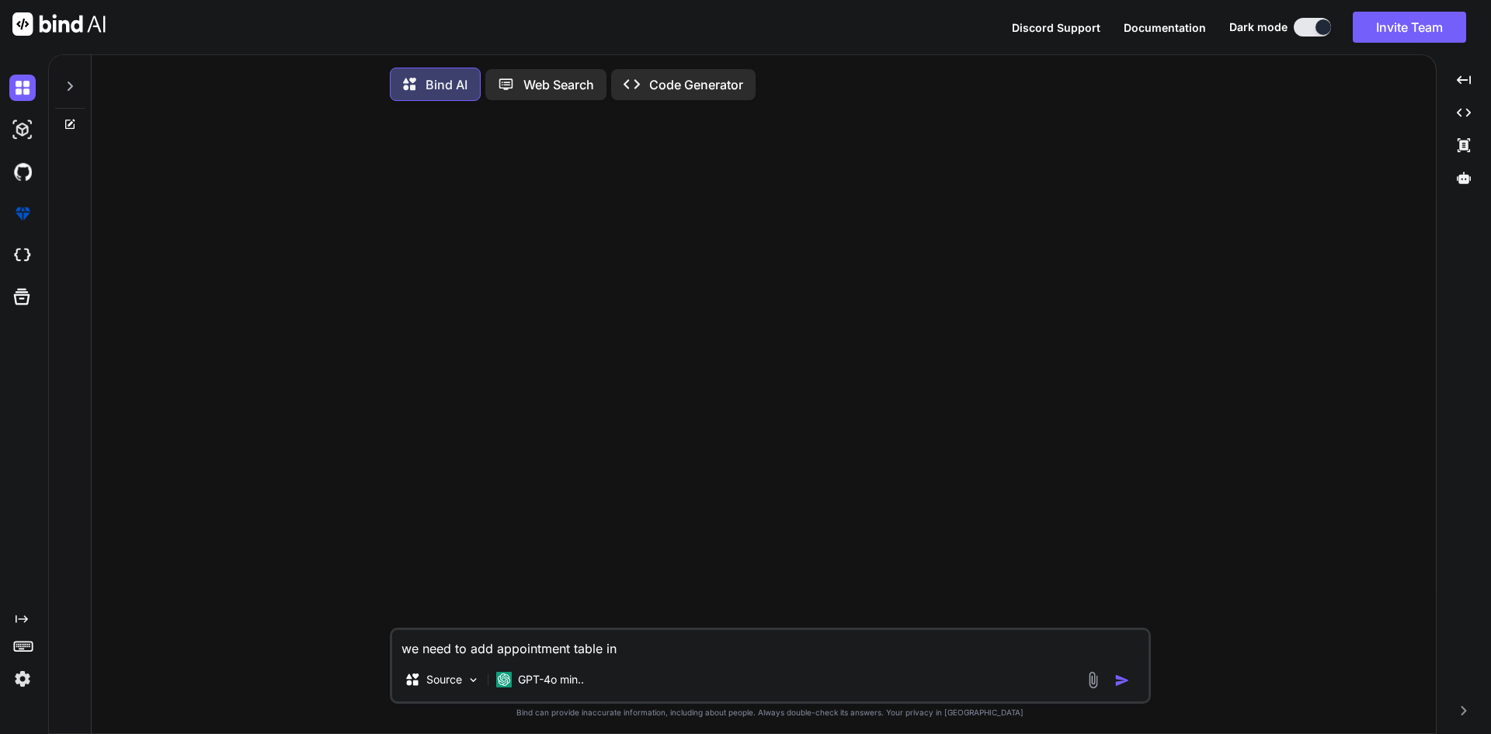
type textarea "we need to add appointment table in"
type textarea "x"
type textarea "we need to add appointment table in t"
type textarea "x"
type textarea "we need to add appointment table in th"
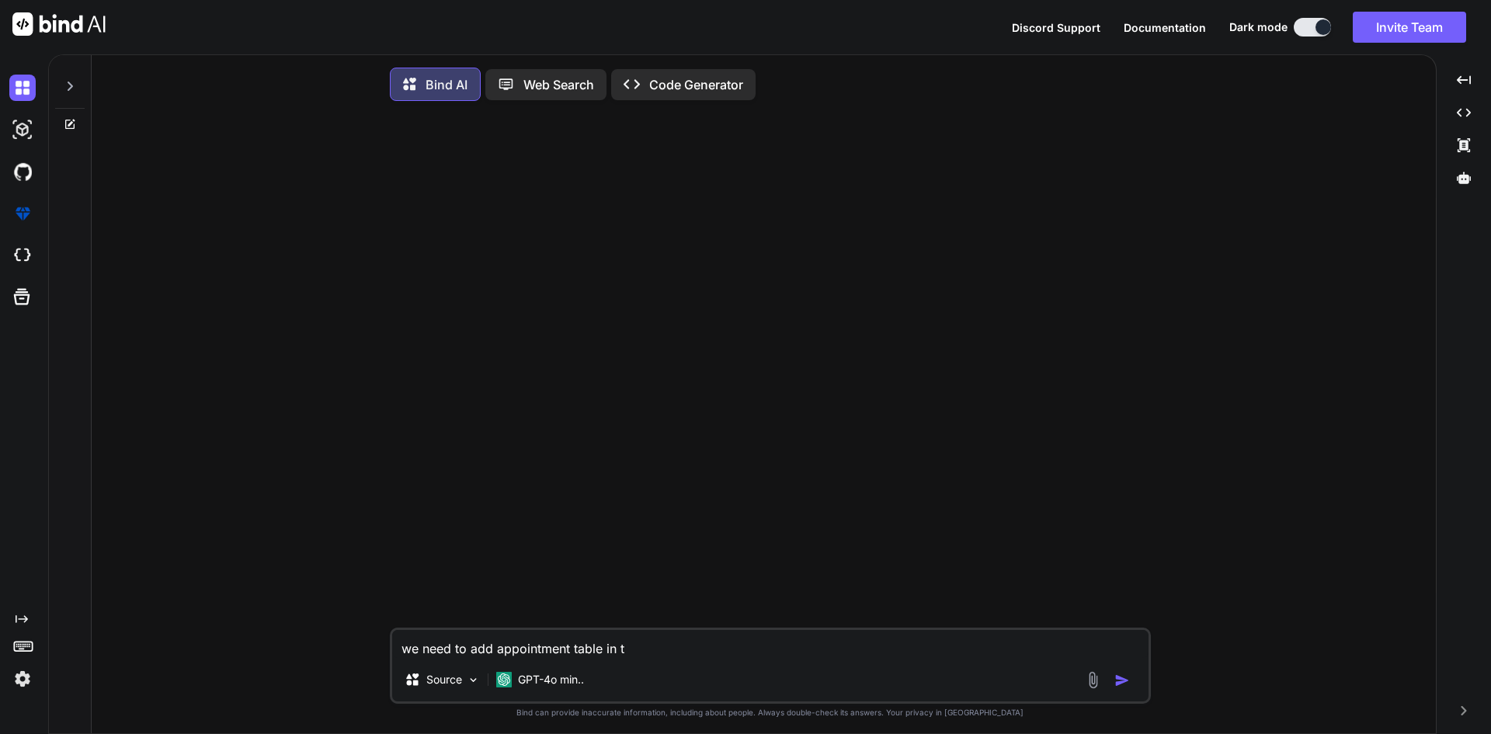
type textarea "x"
type textarea "we need to add appointment table in thi"
type textarea "x"
type textarea "we need to add appointment table in this"
type textarea "x"
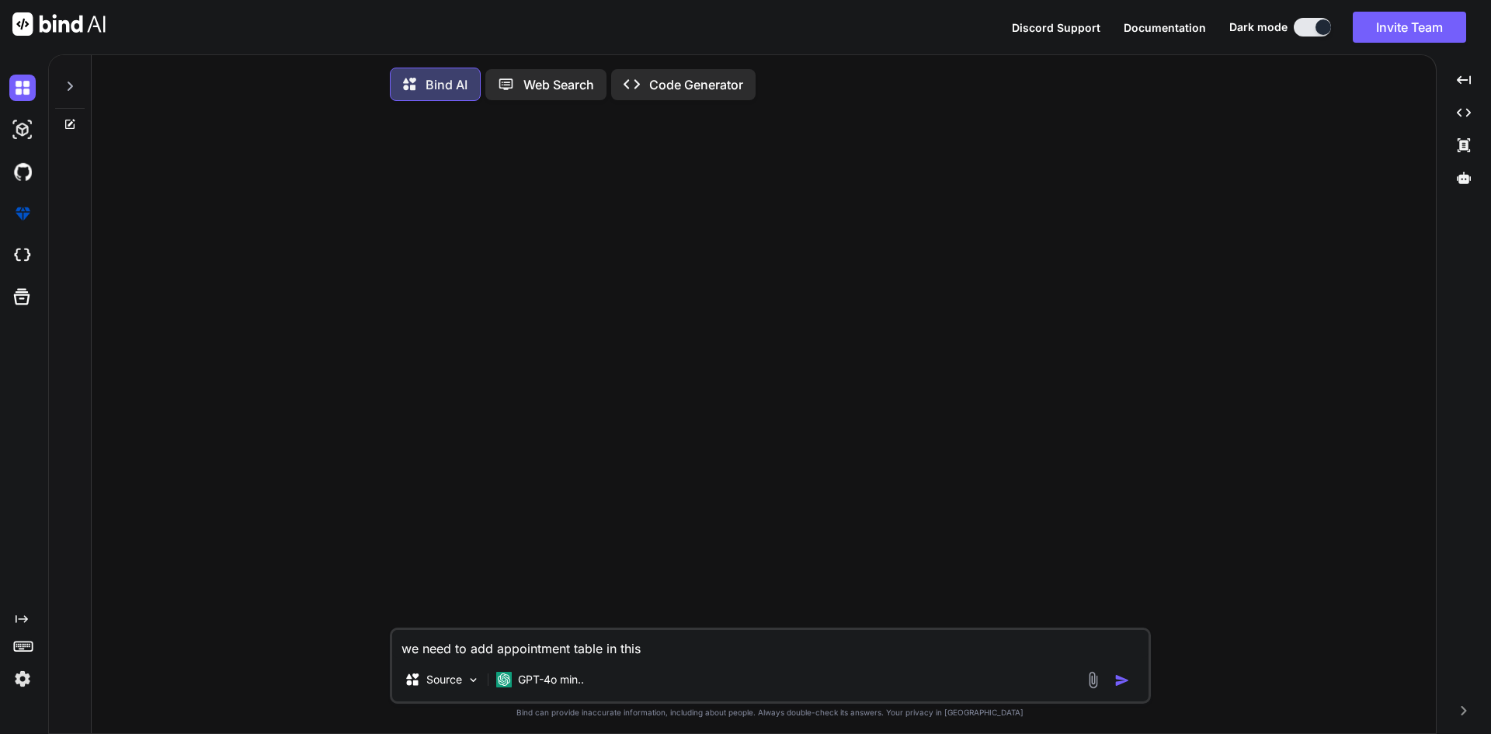
type textarea "we need to add appointment table in this"
type textarea "x"
type textarea "we need to add appointment table in this q"
type textarea "x"
type textarea "we need to add appointment table in this qu"
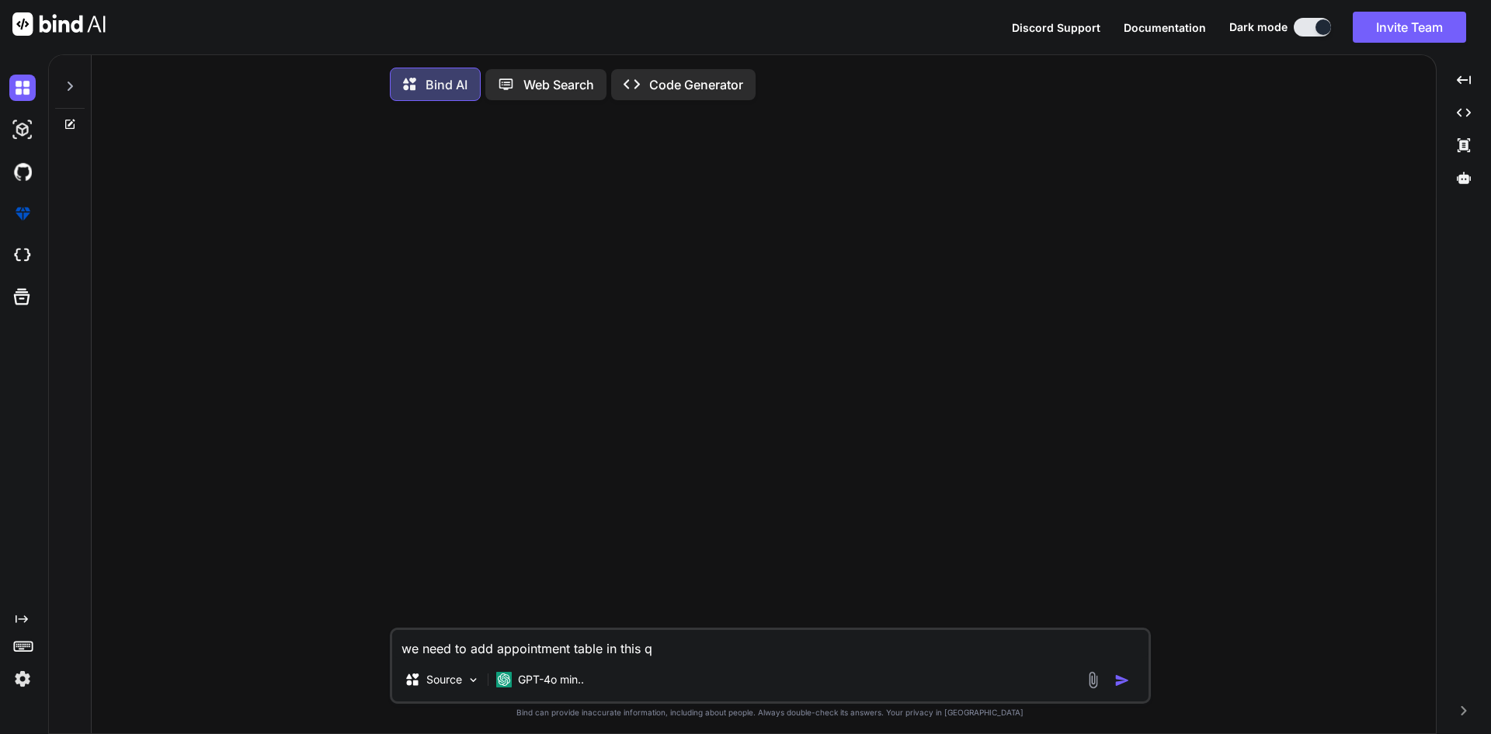
type textarea "x"
type textarea "we need to add appointment table in this que"
type textarea "x"
type textarea "we need to add appointment table in this quer"
type textarea "x"
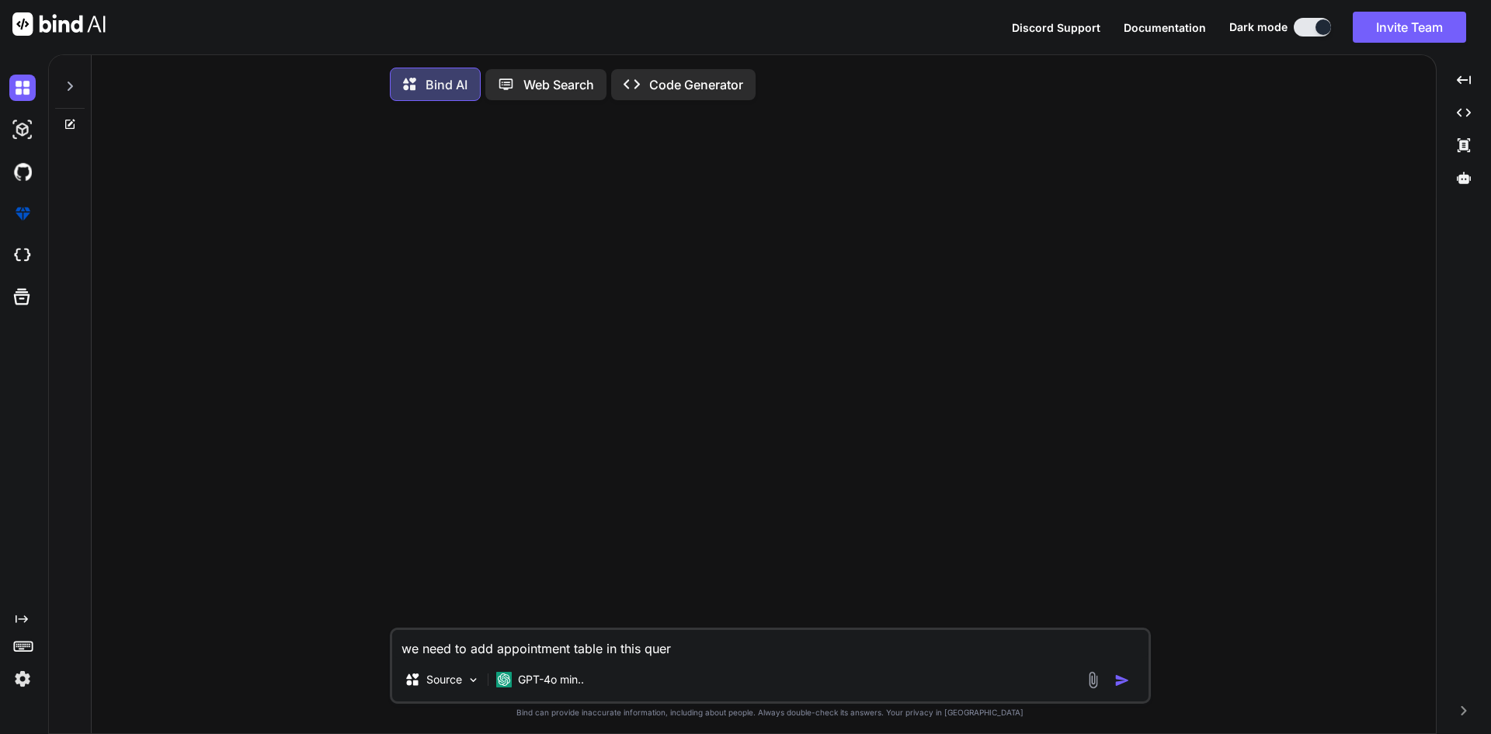
type textarea "we need to add appointment table in this query"
type textarea "x"
type textarea "we need to add appointment table in this query"
type textarea "x"
type textarea "we need to add appointment table in this query t"
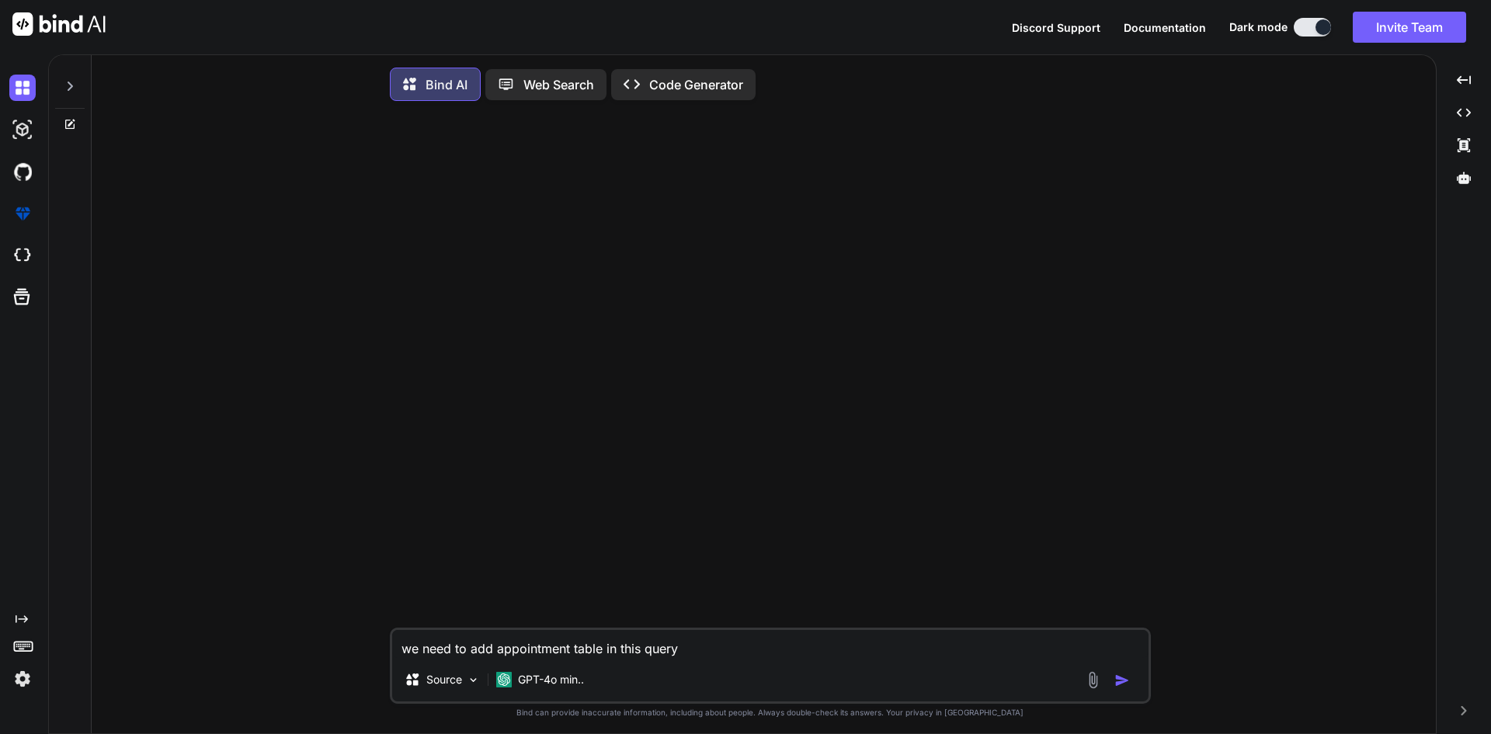
type textarea "x"
type textarea "we need to add appointment table in this query to"
type textarea "x"
type textarea "we need to add appointment table in this query to"
type textarea "x"
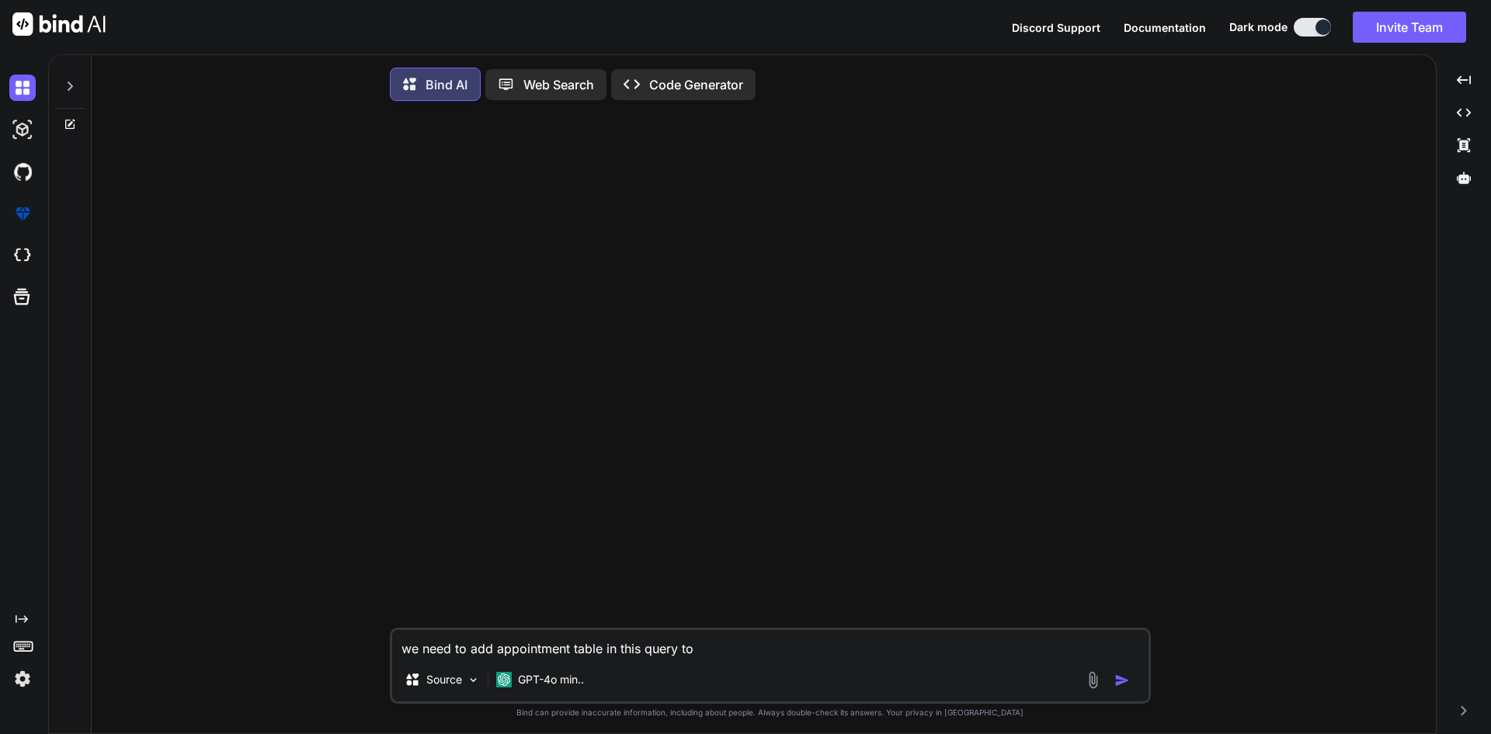
type textarea "we need to add appointment table in this query to g"
type textarea "x"
type textarea "we need to add appointment table in this query to ge"
type textarea "x"
type textarea "we need to add appointment table in this query to get"
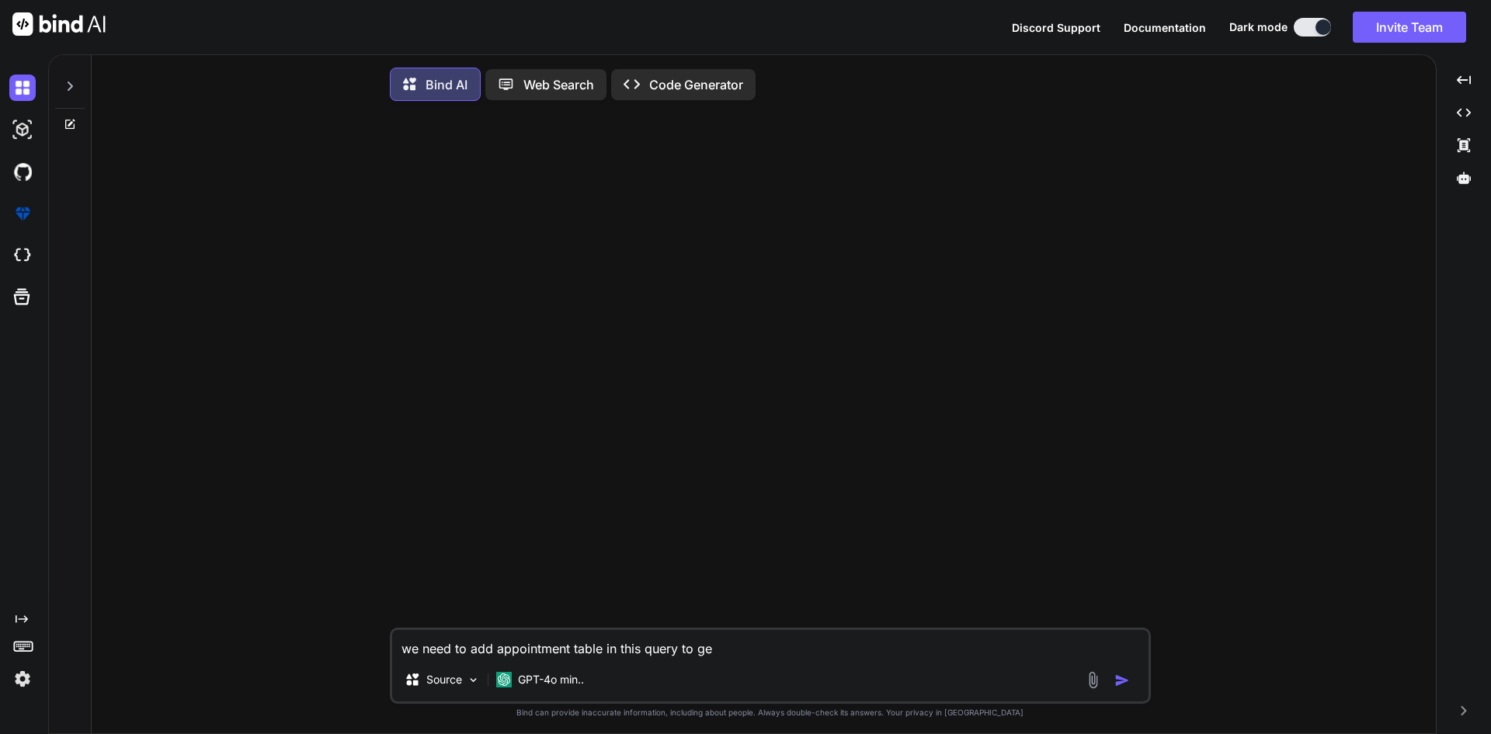
type textarea "x"
type textarea "we need to add appointment table in this query to get"
type textarea "x"
type textarea "we need to add appointment table in this query to get t"
type textarea "x"
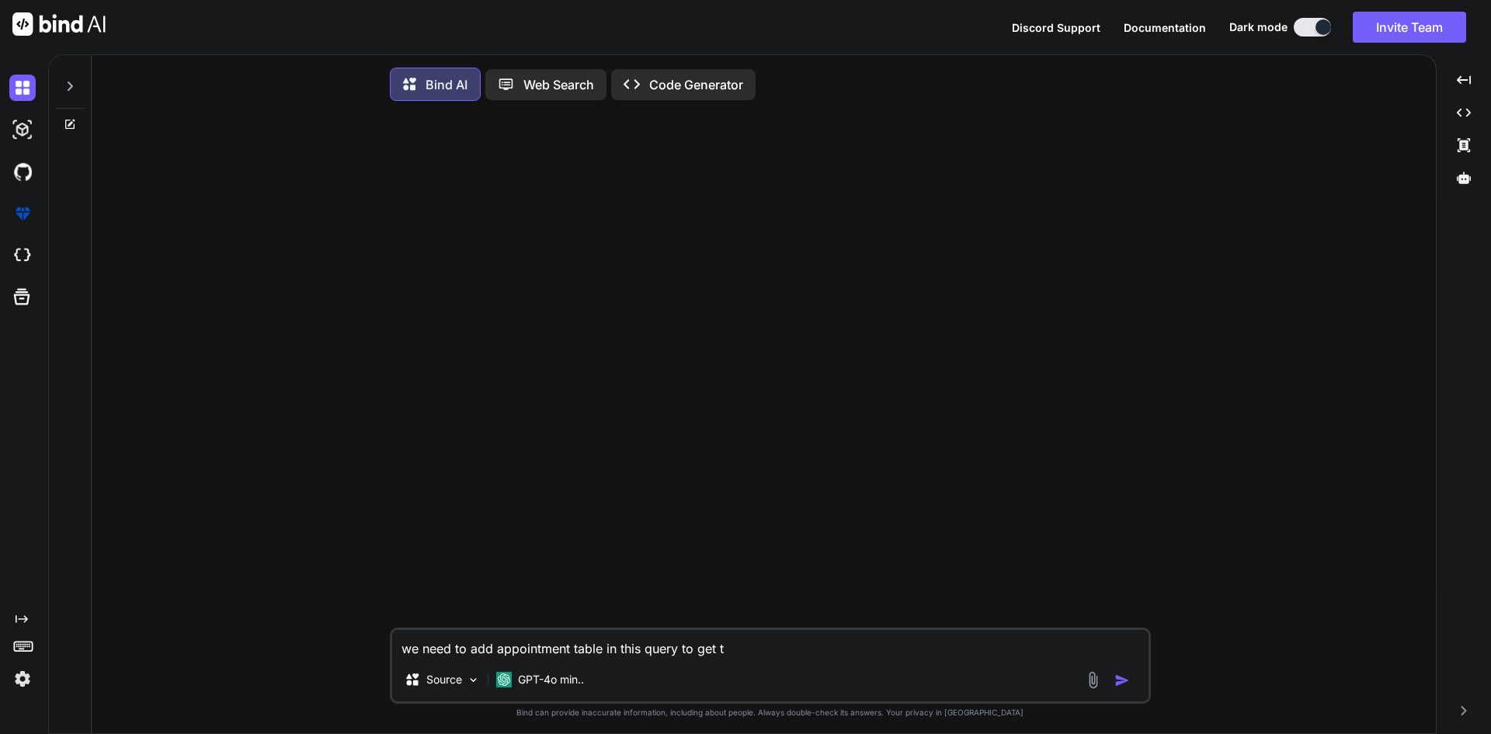
type textarea "we need to add appointment table in this query to get th"
type textarea "x"
type textarea "we need to add appointment table in this query to get the"
type textarea "x"
type textarea "we need to add appointment table in this query to get the"
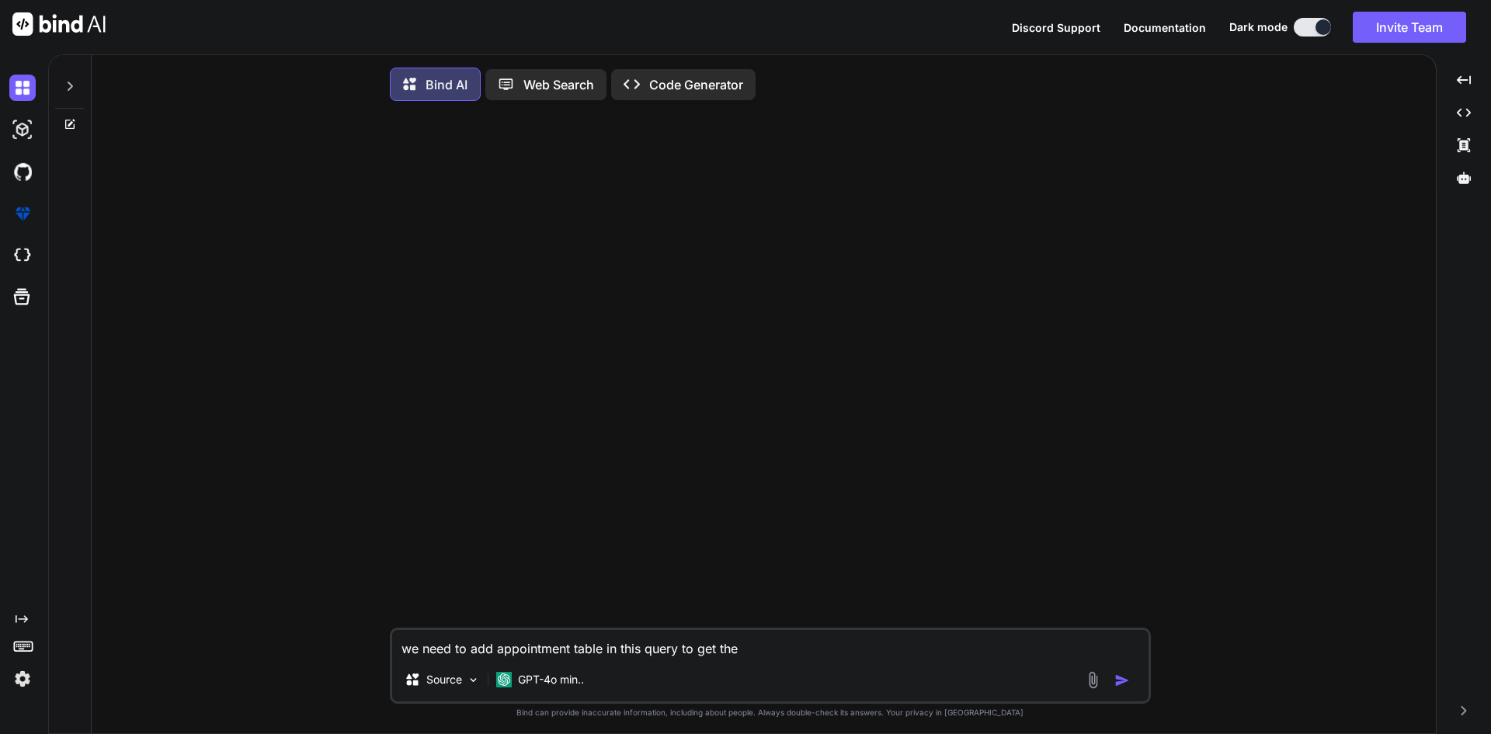
type textarea "x"
type textarea "we need to add appointment table in this query to get the r"
type textarea "x"
type textarea "we need to add appointment table in this query to get the re"
type textarea "x"
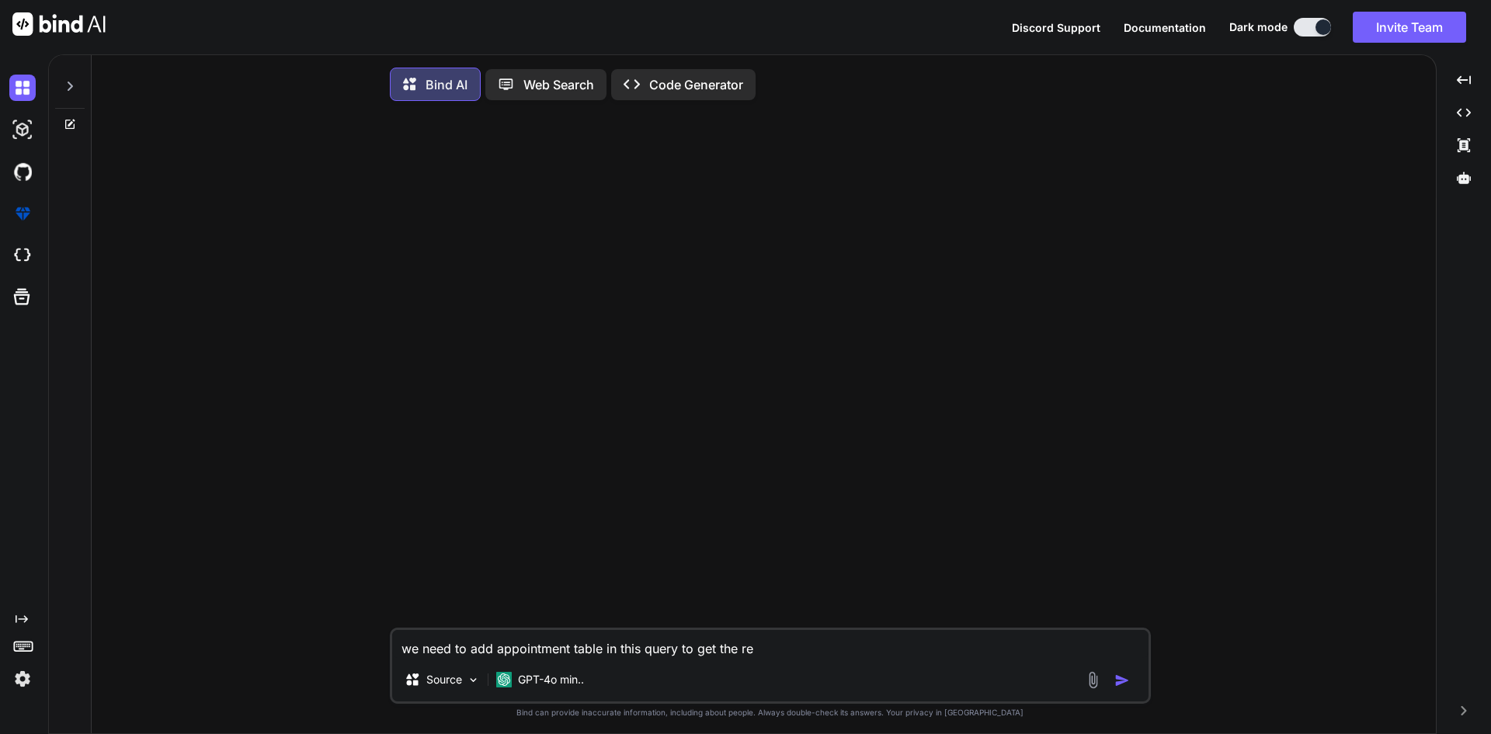
type textarea "we need to add appointment table in this query to get the rec"
type textarea "x"
type textarea "we need to add appointment table in this query to get the reco"
type textarea "x"
type textarea "we need to add appointment table in this query to get the recor"
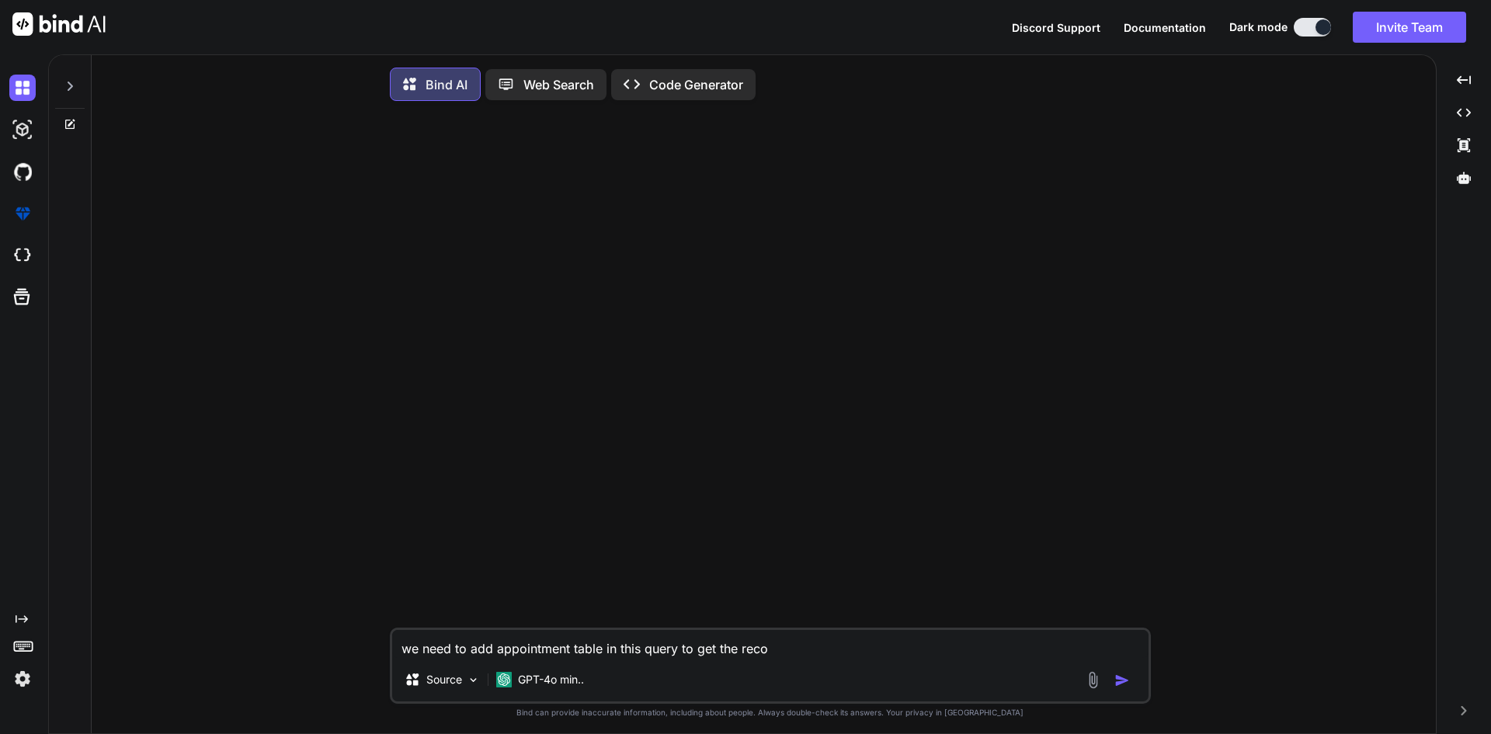
type textarea "x"
type textarea "we need to add appointment table in this query to get the record"
type textarea "x"
type textarea "we need to add appointment table in this query to get the record"
type textarea "x"
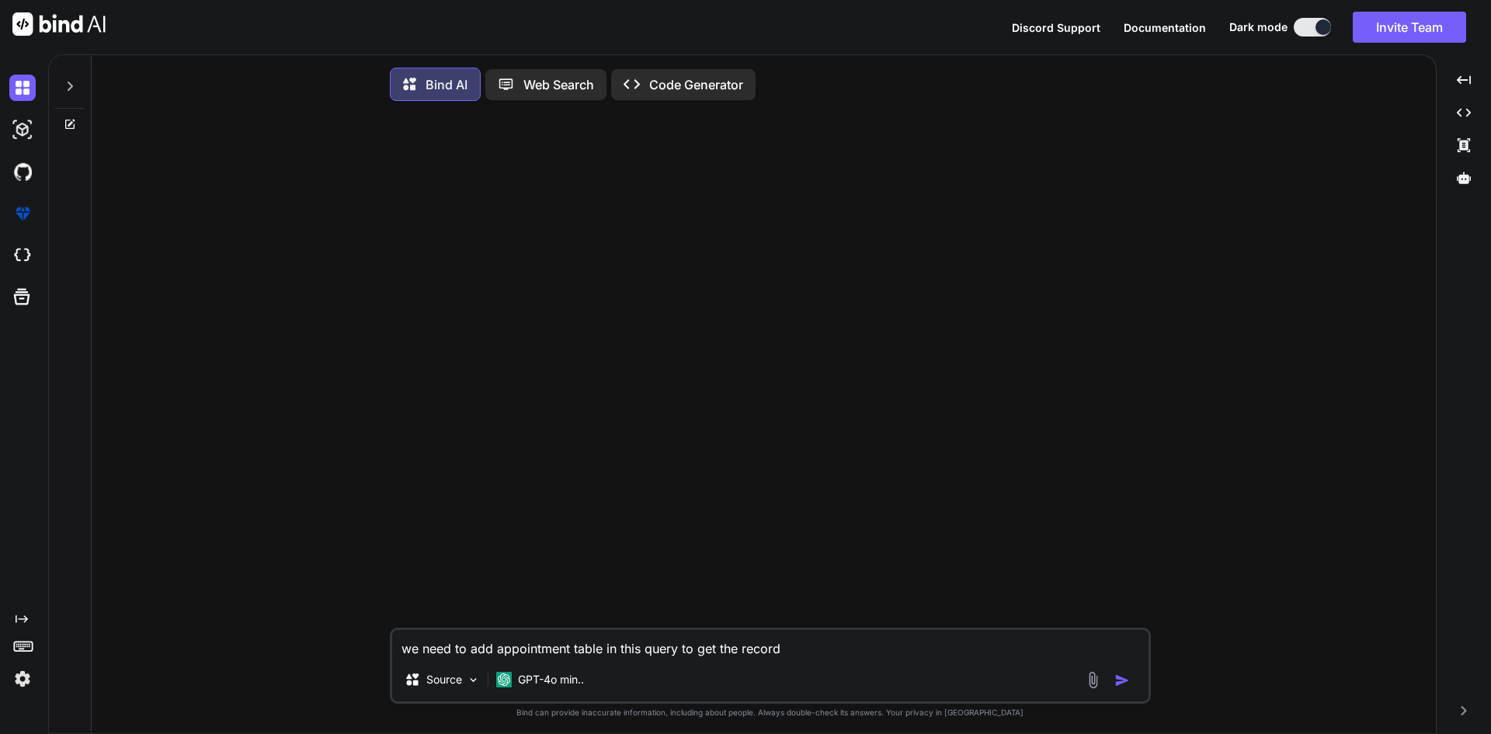
type textarea "we need to add appointment table in this query to get the record f"
type textarea "x"
type textarea "we need to add appointment table in this query to get the record fo"
type textarea "x"
type textarea "we need to add appointment table in this query to get the record for"
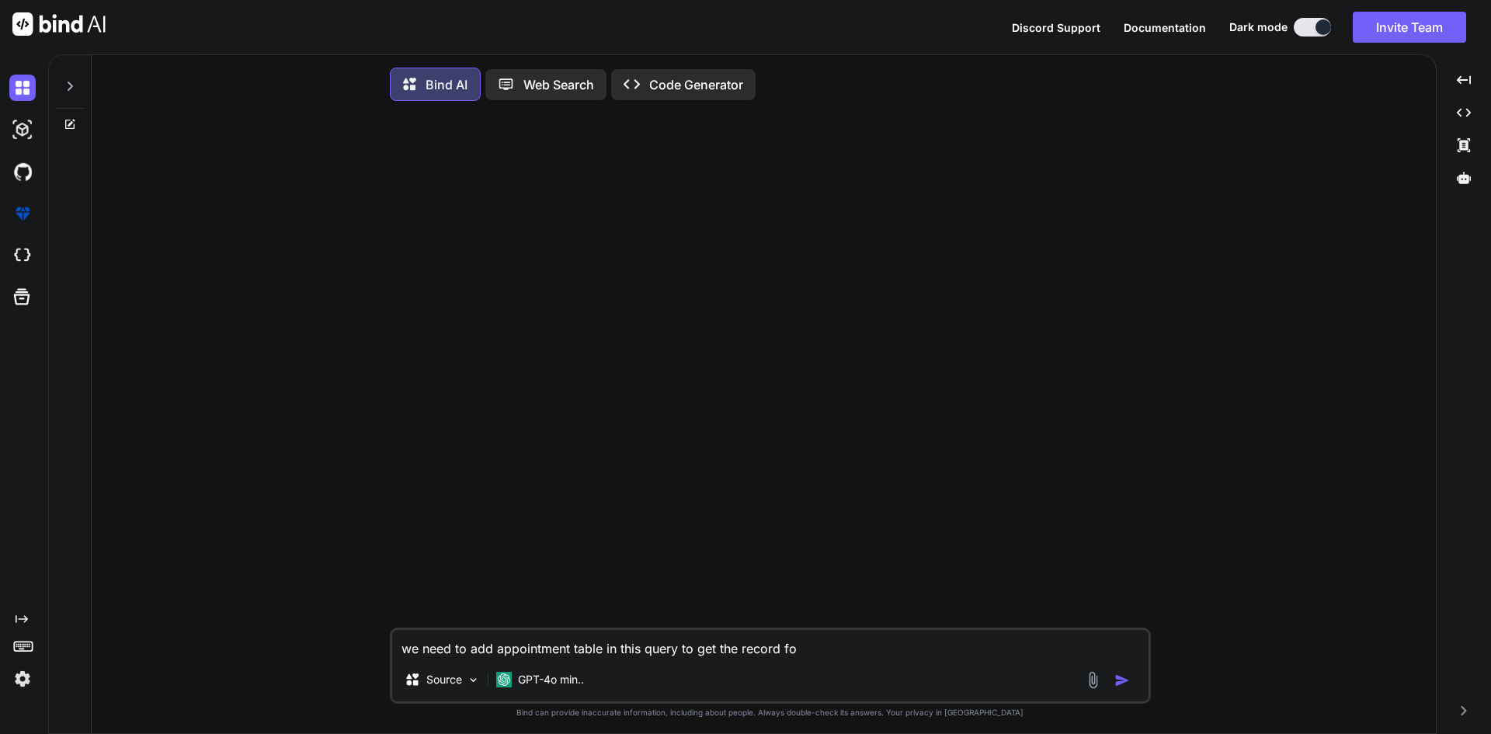
type textarea "x"
type textarea "we need to add appointment table in this query to get the record form"
type textarea "x"
type textarea "we need to add appointment table in this query to get the record form"
type textarea "x"
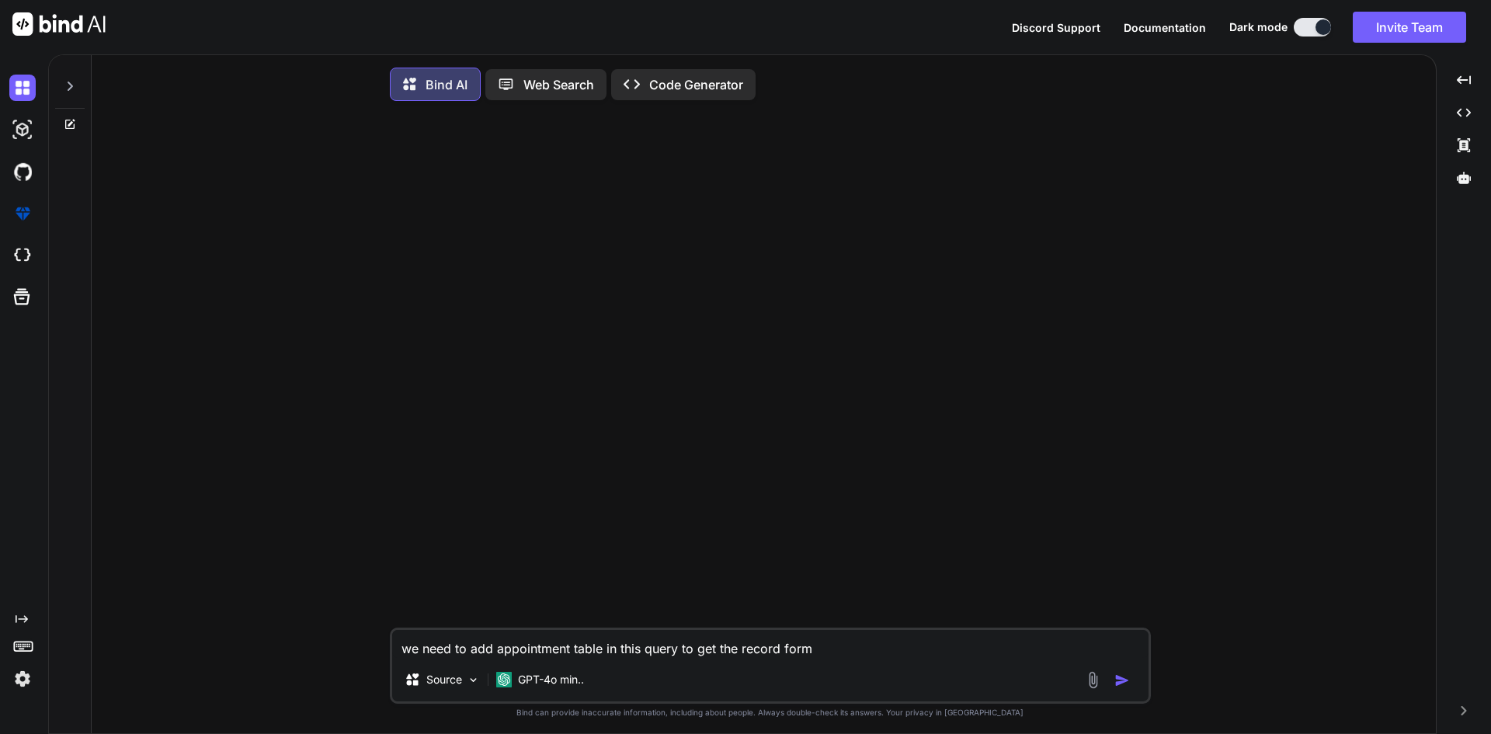
type textarea "we need to add appointment table in this query to get the record form"
type textarea "x"
type textarea "we need to add appointment table in this query to get the record for"
type textarea "x"
type textarea "we need to add appointment table in this query to get the record fo"
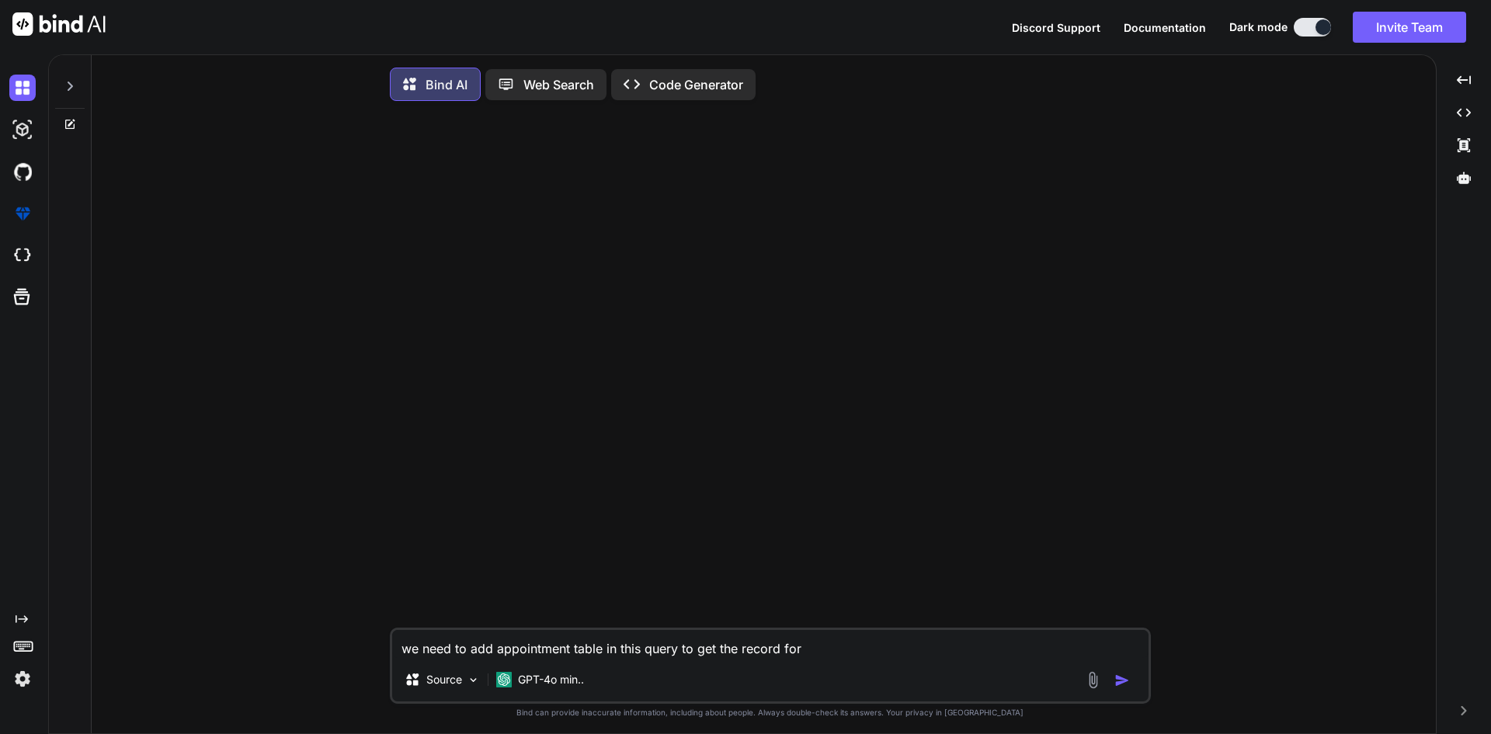
type textarea "x"
type textarea "we need to add appointment table in this query to get the record f"
type textarea "x"
type textarea "we need to add appointment table in this query to get the record ft"
type textarea "x"
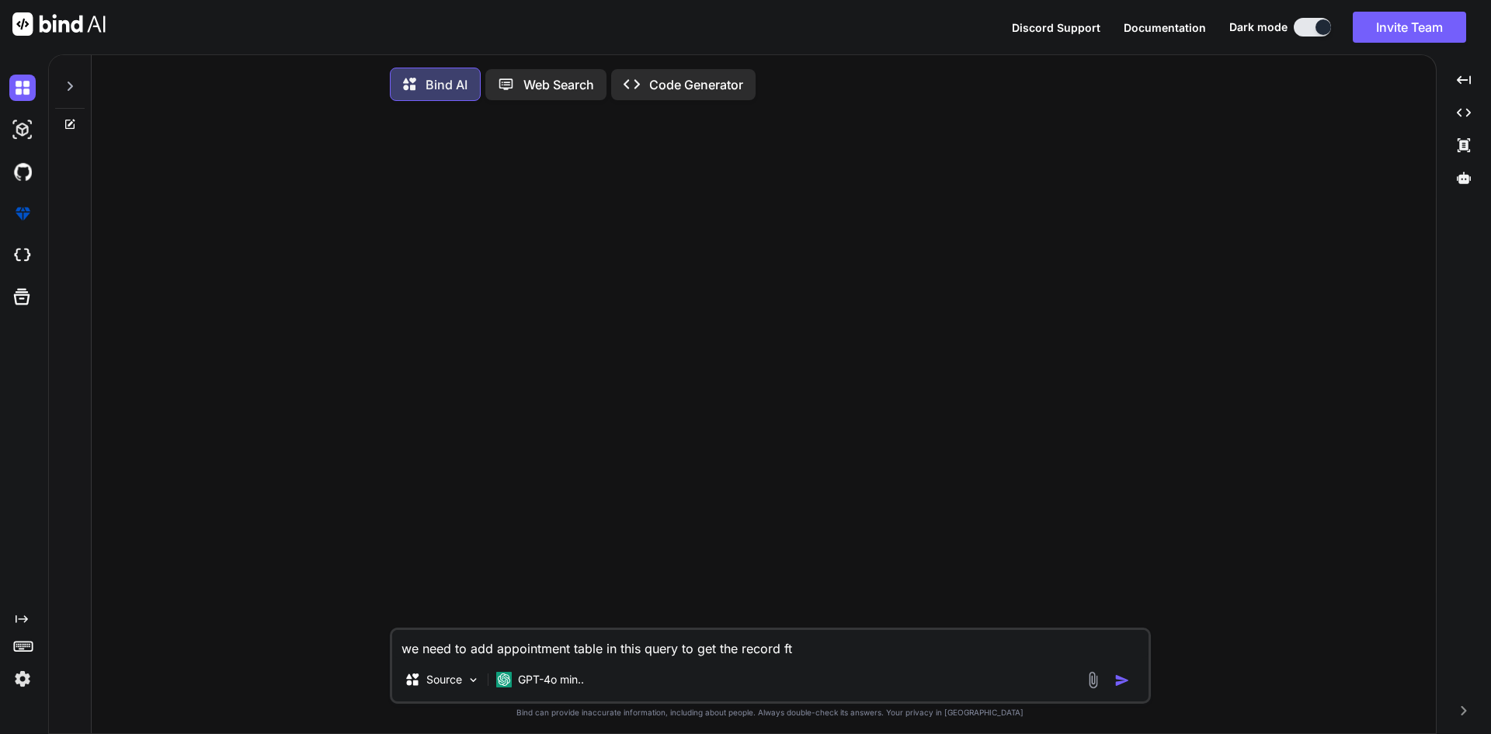
type textarea "we need to add appointment table in this query to get the record f"
type textarea "x"
type textarea "we need to add appointment table in this query to get the record fr"
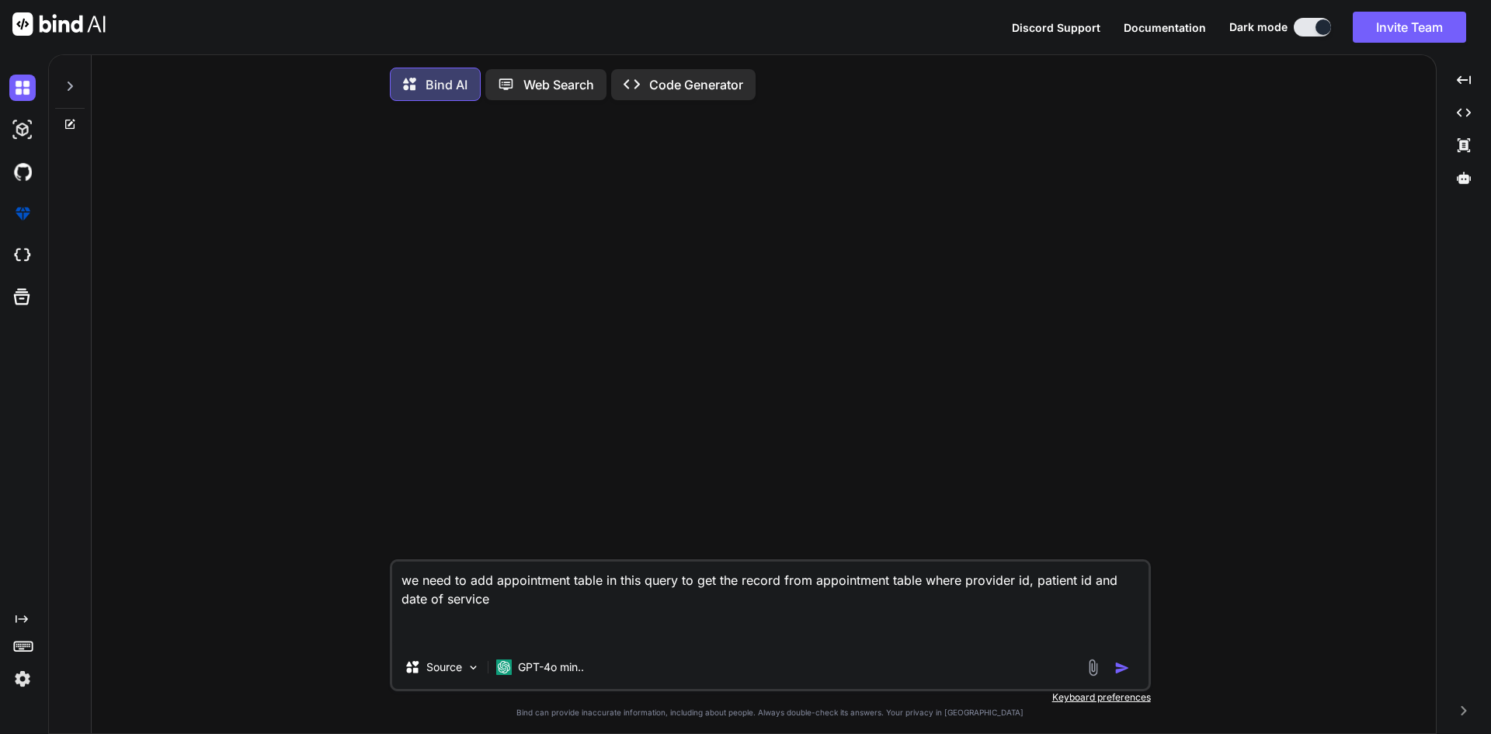
paste textarea "PostRoundSheet::with( [ 'provider' => function ($query) { $query->select( 'id',…"
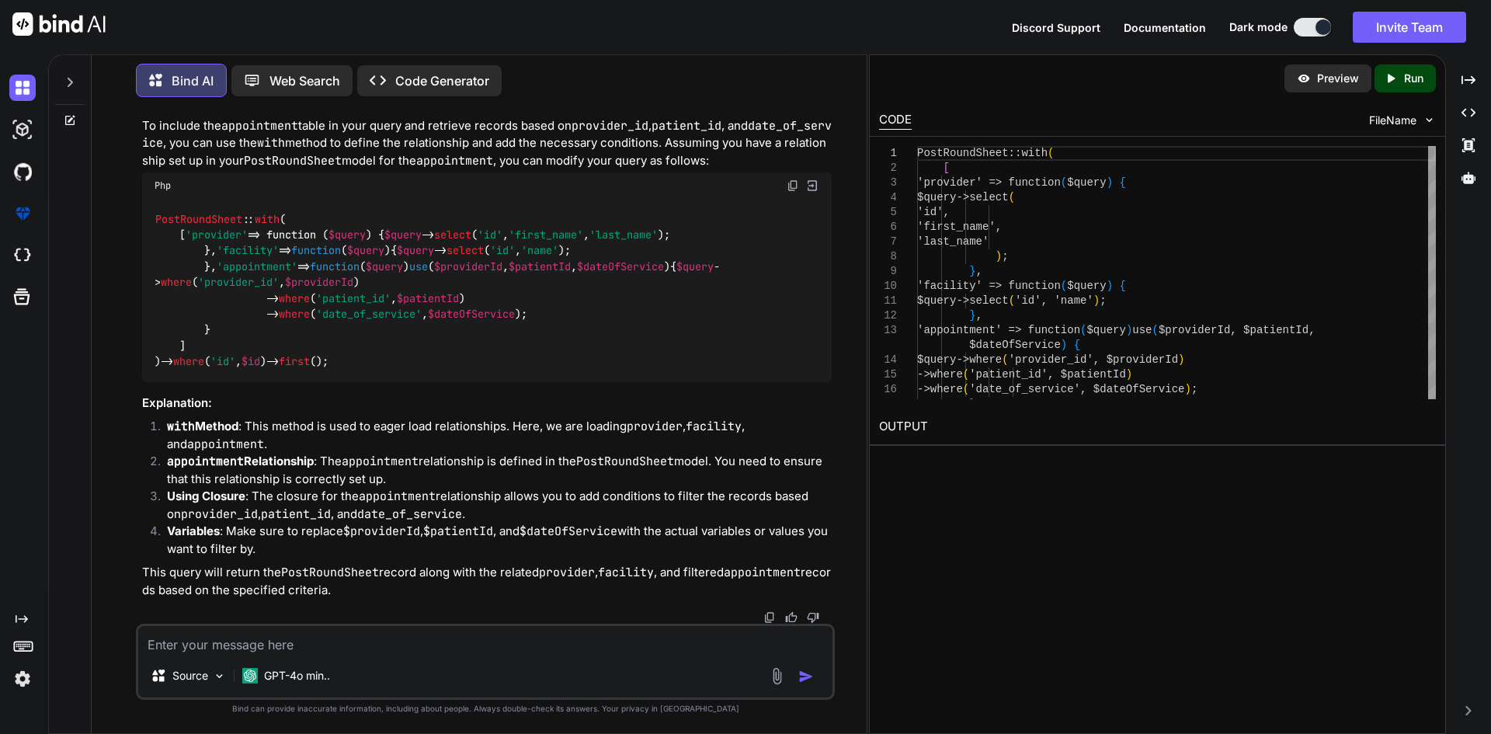
scroll to position [187, 0]
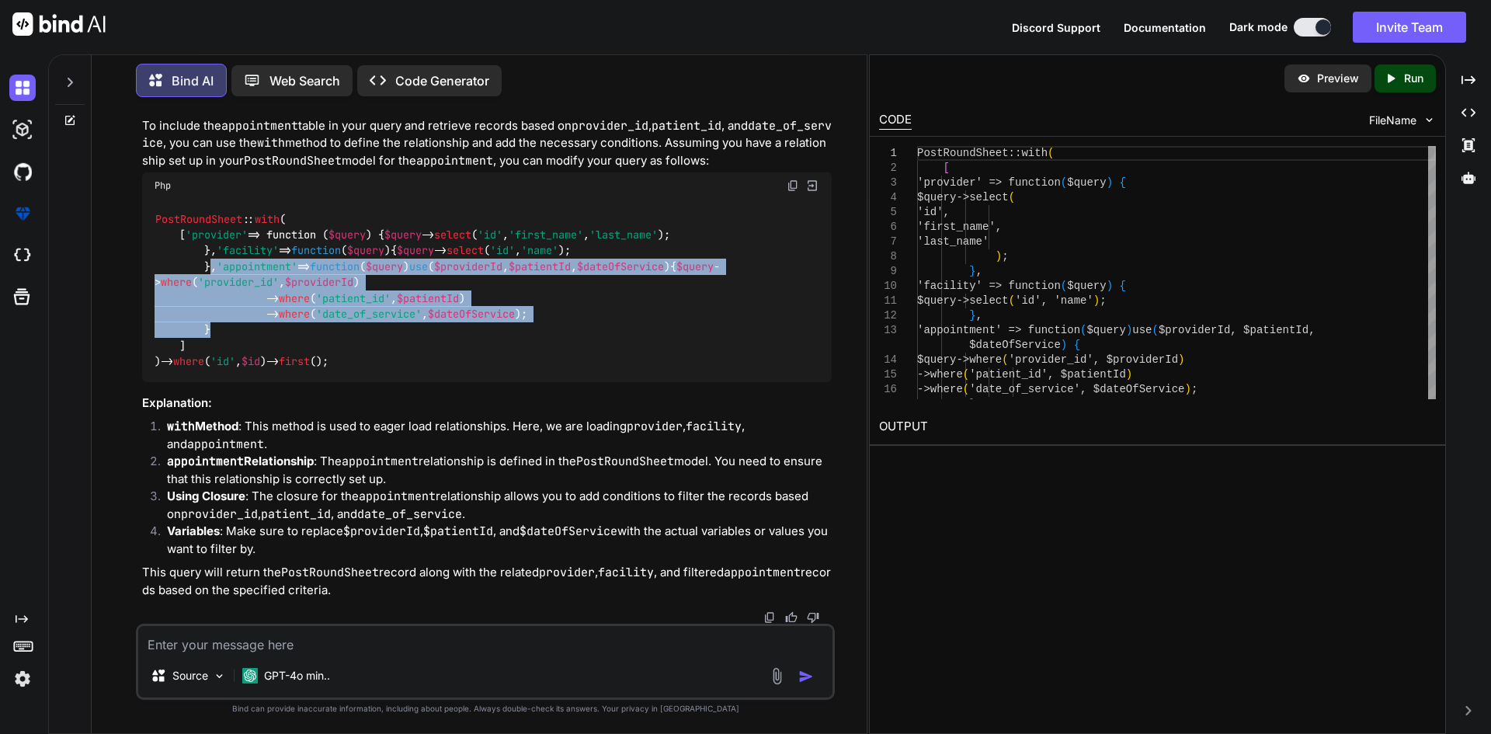
drag, startPoint x: 211, startPoint y: 331, endPoint x: 219, endPoint y: 410, distance: 79.6
click at [219, 382] on div "PostRoundSheet :: with ( [ 'provider' => function ( $query ) { $query -> select…" at bounding box center [486, 290] width 689 height 183
copy code ", 'appointment' => function ( $query ) use ( $providerId , $patientId , $dateOf…"
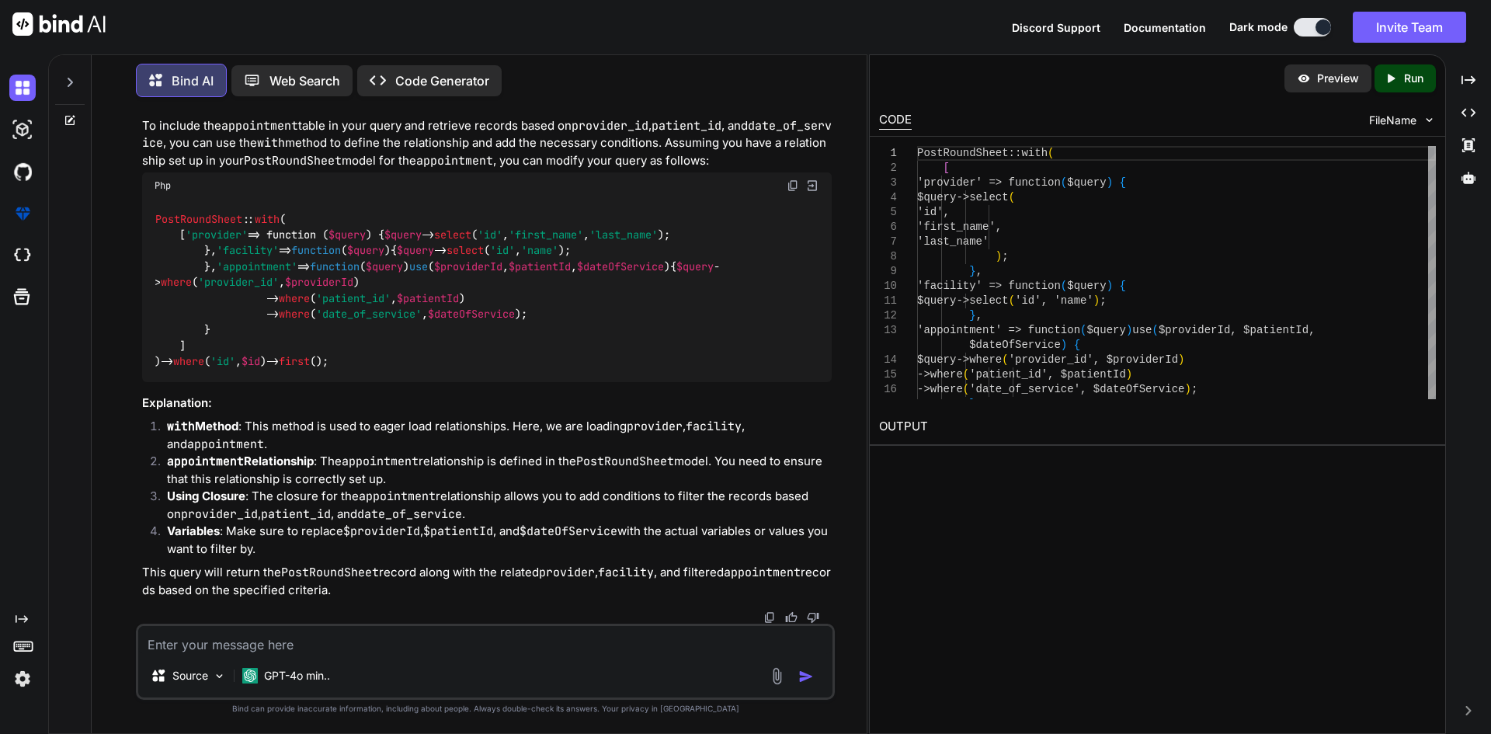
click at [317, 650] on textarea at bounding box center [485, 640] width 694 height 28
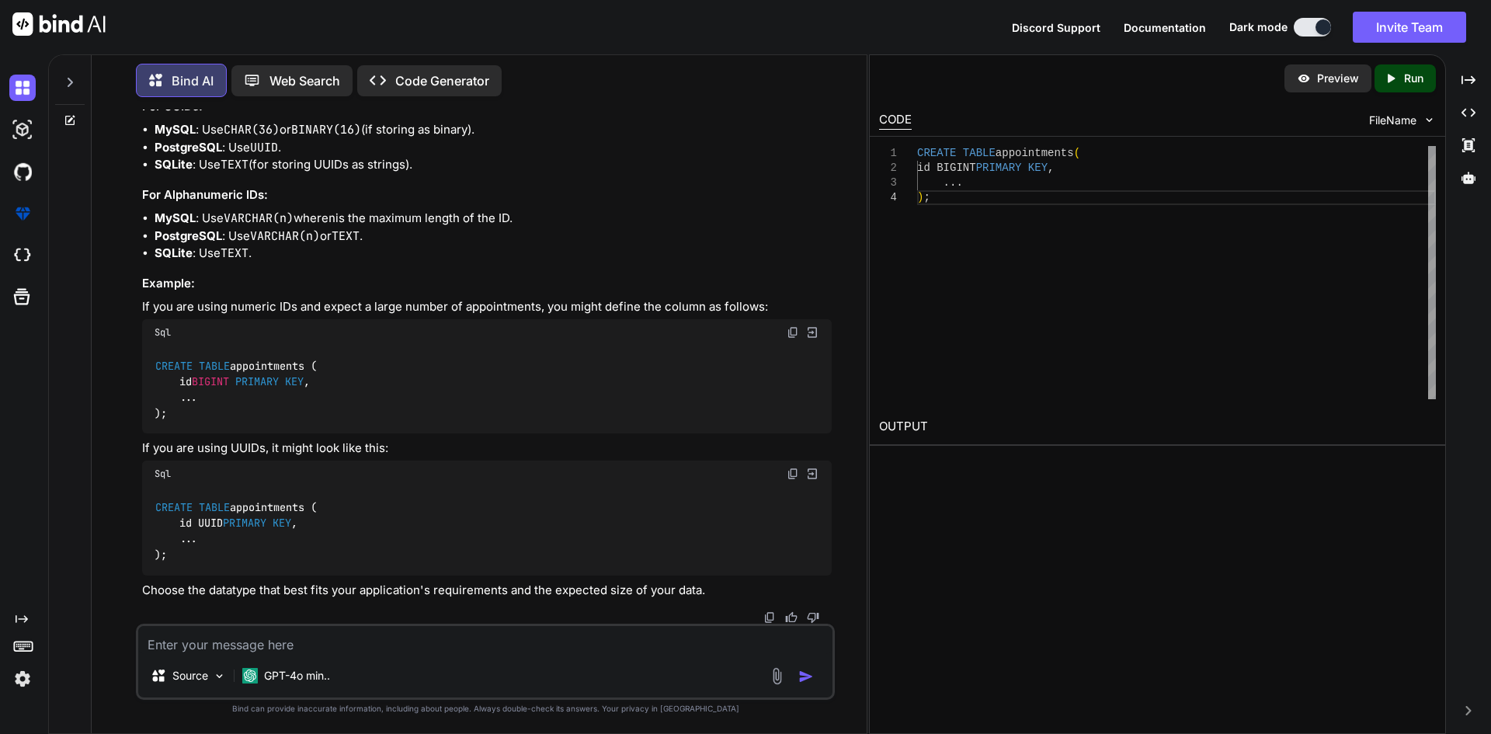
scroll to position [1164, 0]
click at [349, 649] on textarea at bounding box center [485, 640] width 694 height 28
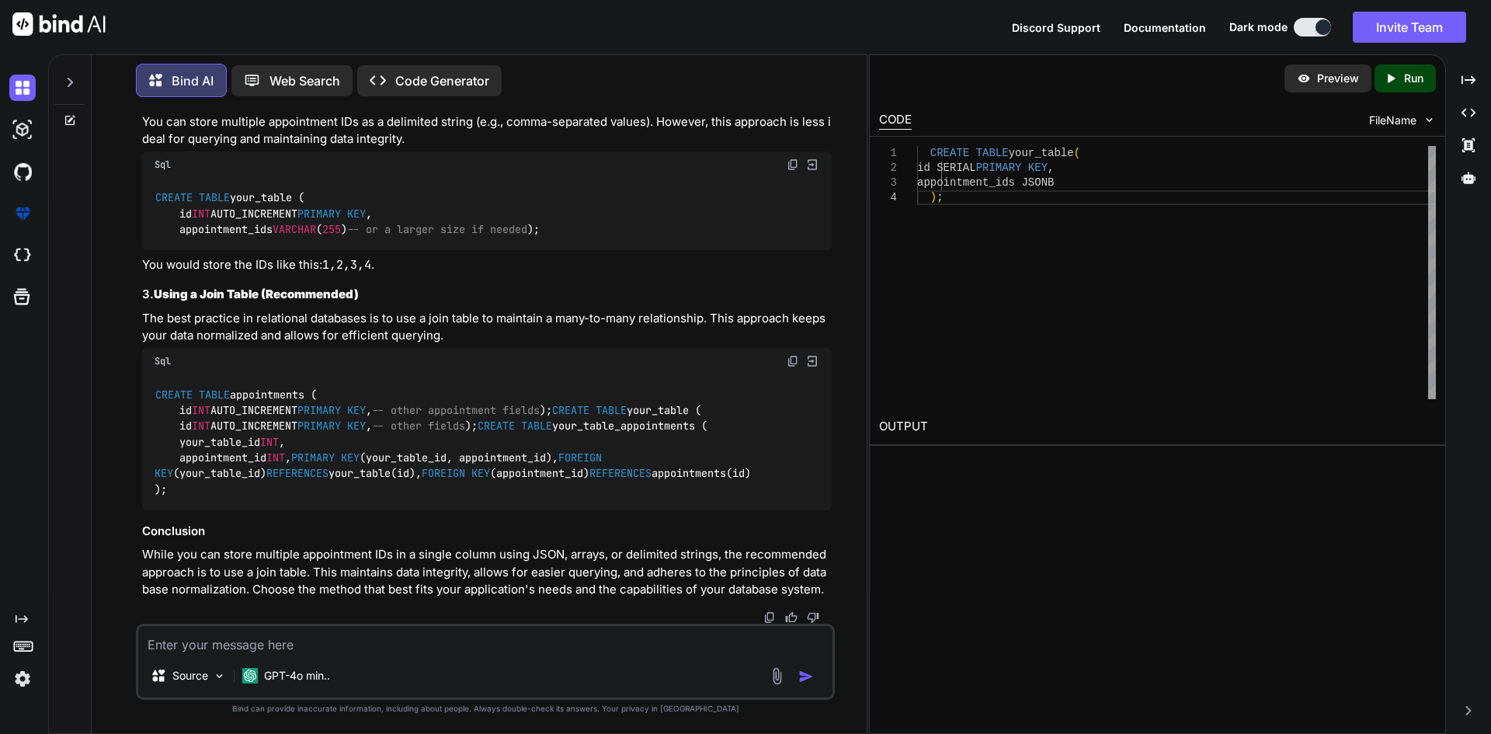
scroll to position [2623, 0]
click at [247, 643] on textarea at bounding box center [485, 640] width 694 height 28
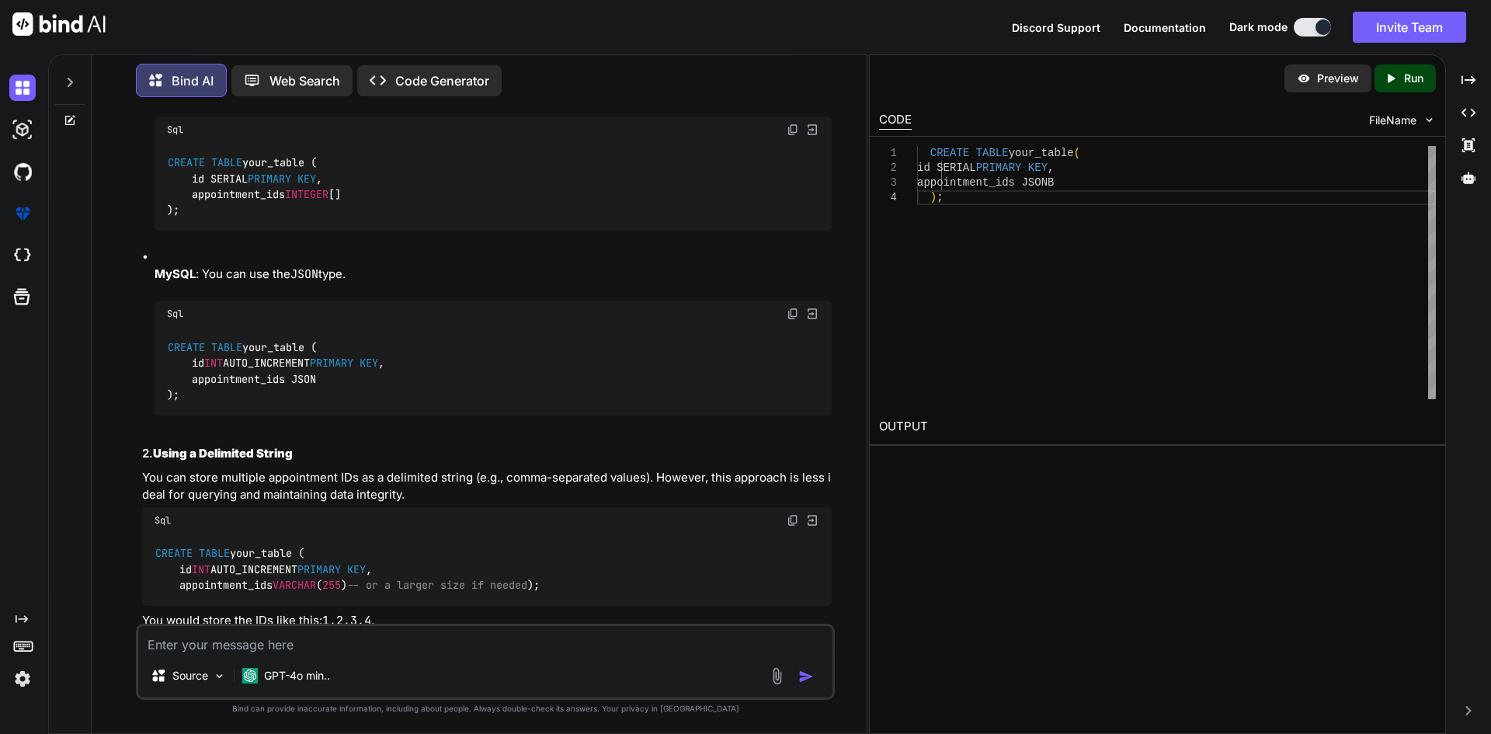
scroll to position [1924, 0]
